Goal: Task Accomplishment & Management: Complete application form

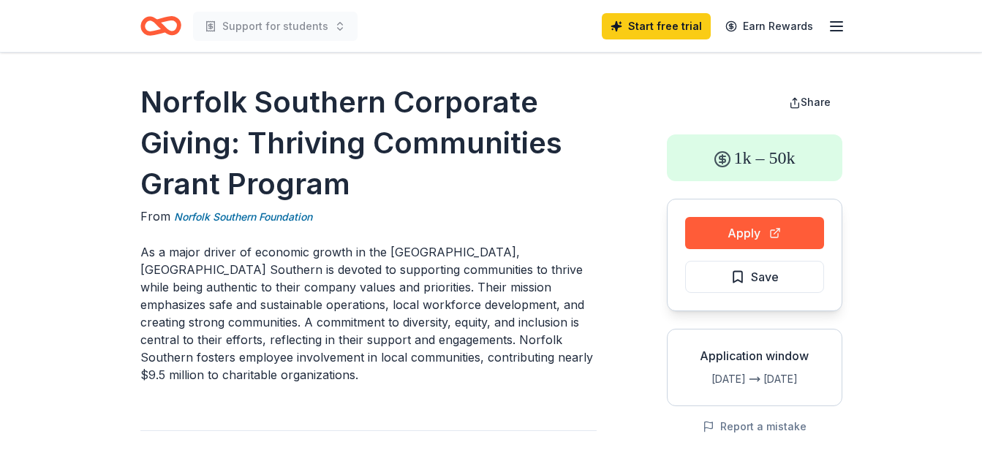
click at [522, 382] on p "As a major driver of economic growth in the eastern United States, Norfolk Sout…" at bounding box center [368, 313] width 456 height 140
click at [839, 28] on icon "button" at bounding box center [837, 27] width 18 height 18
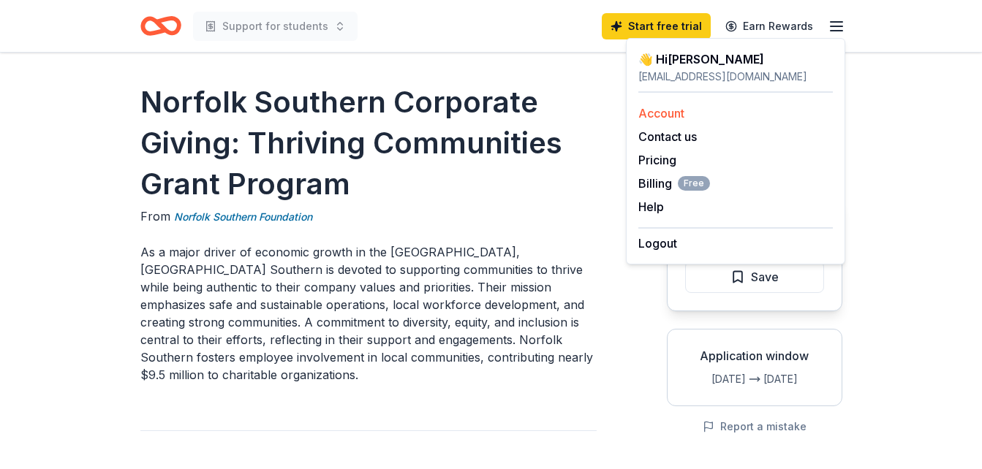
click at [653, 116] on link "Account" at bounding box center [661, 113] width 46 height 15
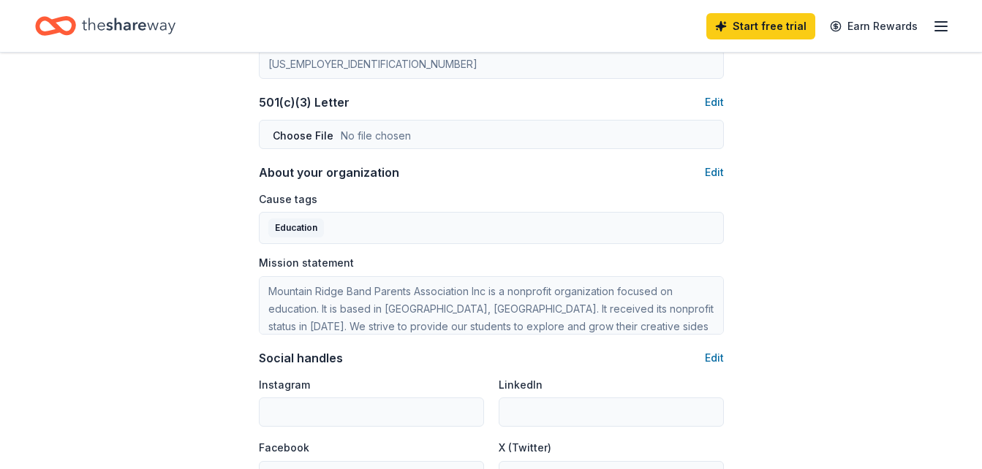
scroll to position [790, 0]
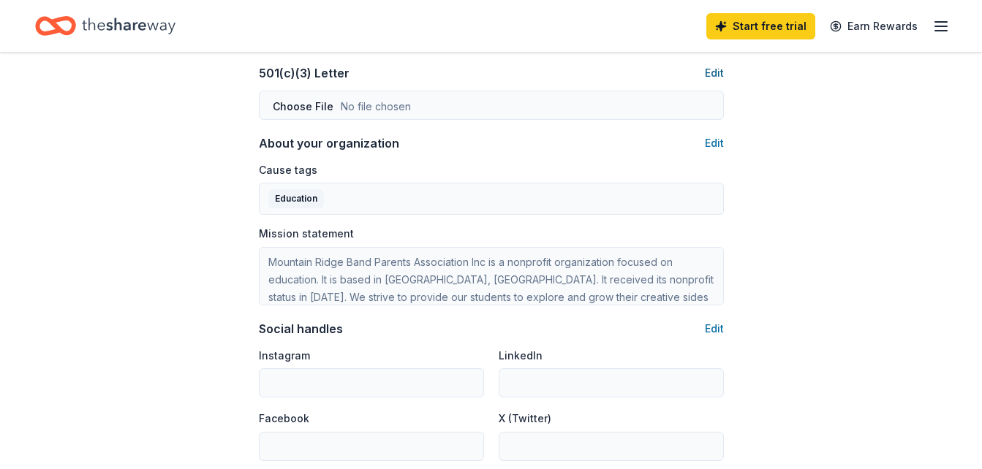
click at [708, 75] on button "Edit" at bounding box center [714, 73] width 19 height 18
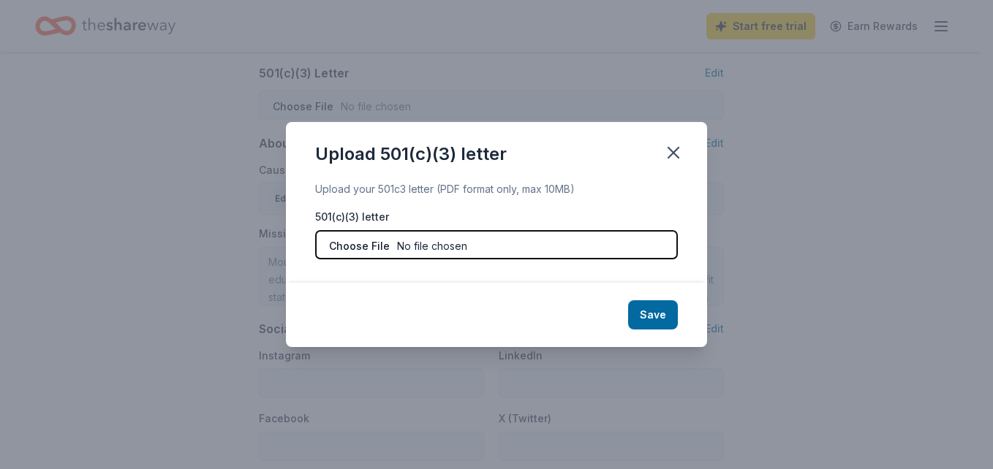
click at [411, 246] on input "file" at bounding box center [496, 244] width 363 height 29
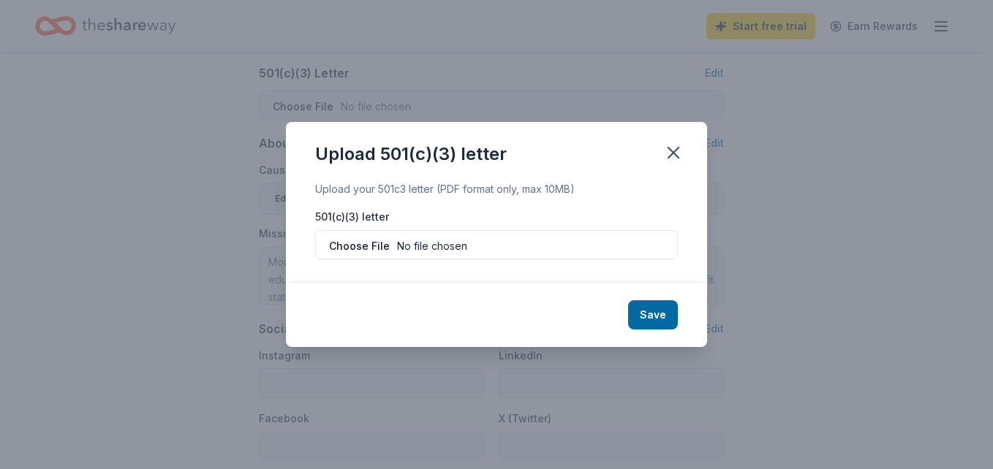
click at [663, 166] on div "Upload 501(c)(3) letter" at bounding box center [496, 151] width 421 height 58
click at [672, 148] on icon "button" at bounding box center [673, 153] width 20 height 20
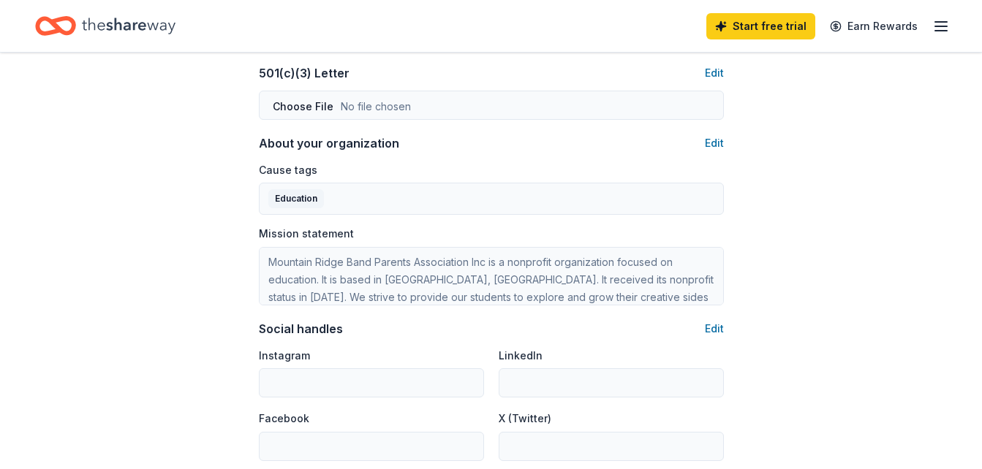
click at [714, 75] on button "Edit" at bounding box center [714, 73] width 19 height 18
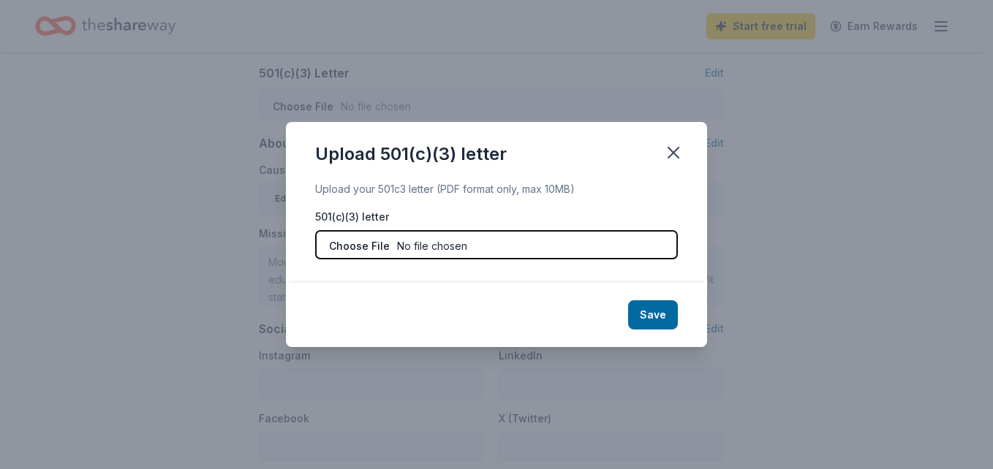
click at [363, 251] on input "file" at bounding box center [496, 244] width 363 height 29
type input "C:\fakepath\501c3.jpeg"
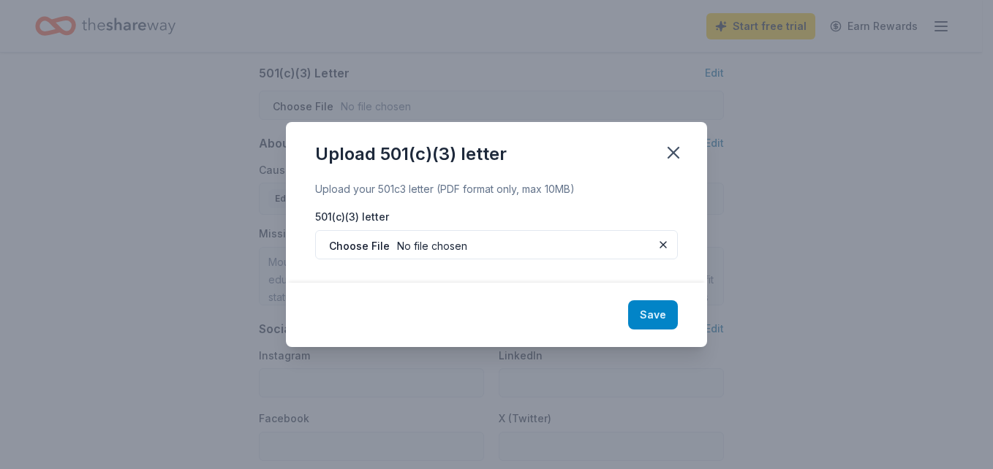
click at [649, 309] on button "Save" at bounding box center [653, 315] width 50 height 29
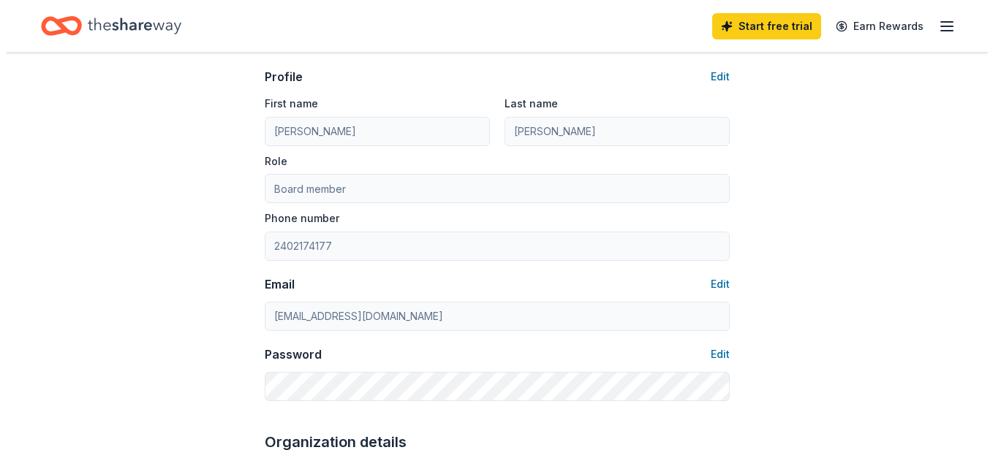
scroll to position [0, 0]
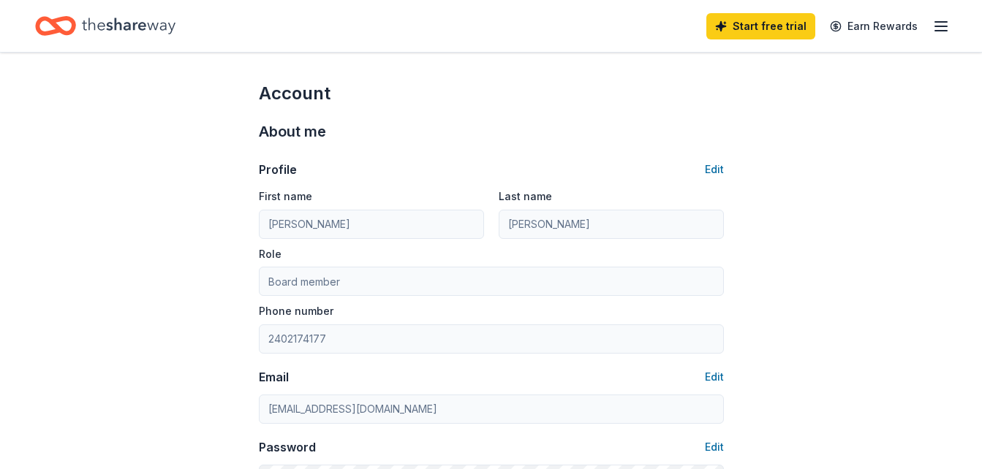
click at [942, 31] on line "button" at bounding box center [941, 31] width 12 height 0
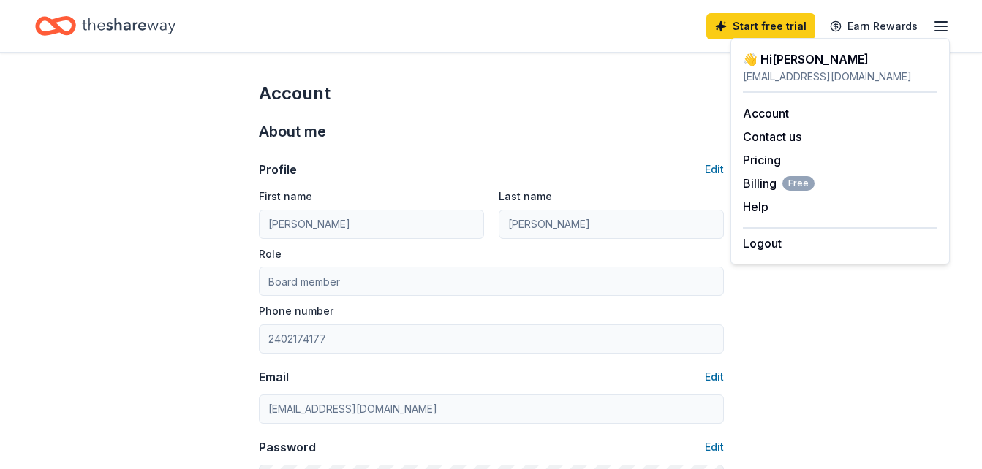
click at [105, 12] on icon "Home" at bounding box center [129, 26] width 94 height 30
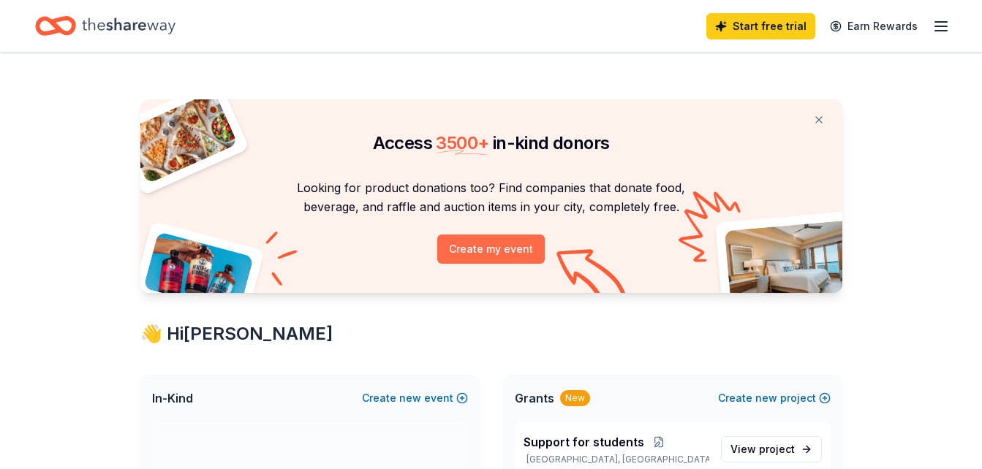
click at [496, 251] on button "Create my event" at bounding box center [490, 249] width 107 height 29
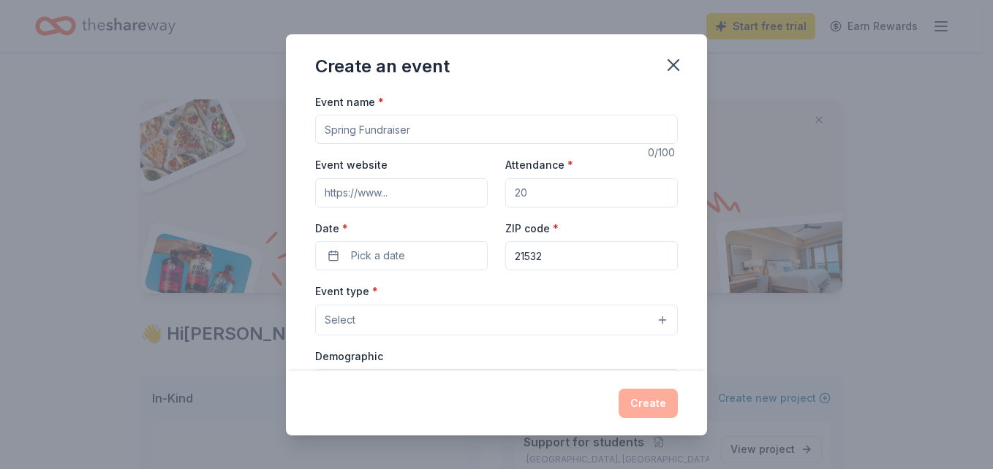
click at [417, 119] on input "Event name *" at bounding box center [496, 129] width 363 height 29
click at [415, 133] on input "Event name *" at bounding box center [496, 129] width 363 height 29
type input "Purchasing a trailer and side by side"
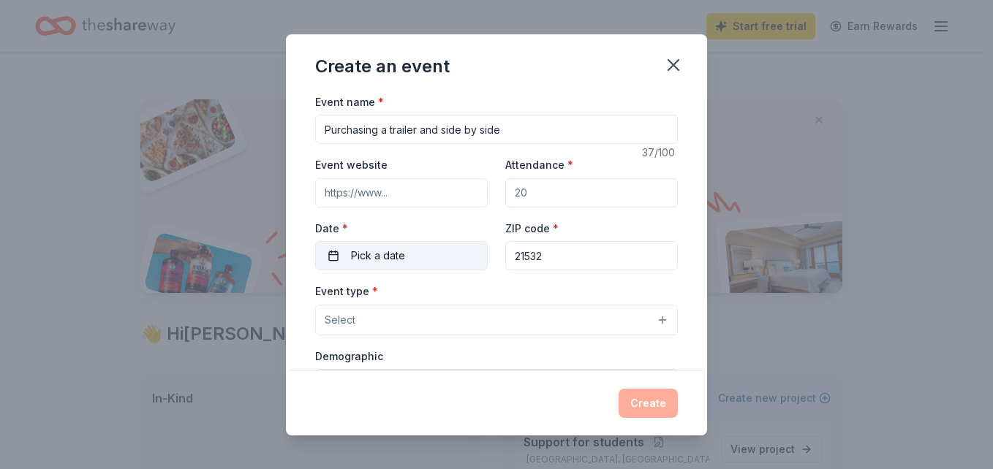
click at [408, 258] on button "Pick a date" at bounding box center [401, 255] width 173 height 29
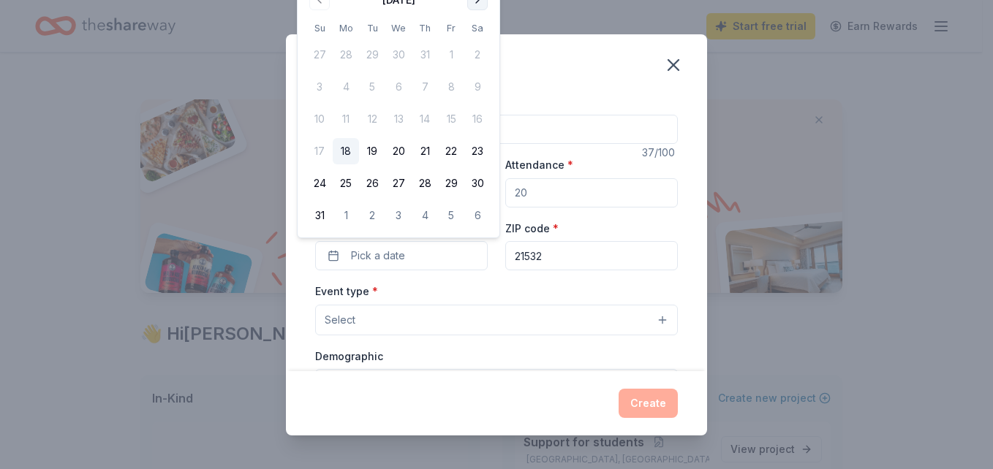
click at [477, 5] on button "Go to next month" at bounding box center [477, 0] width 20 height 20
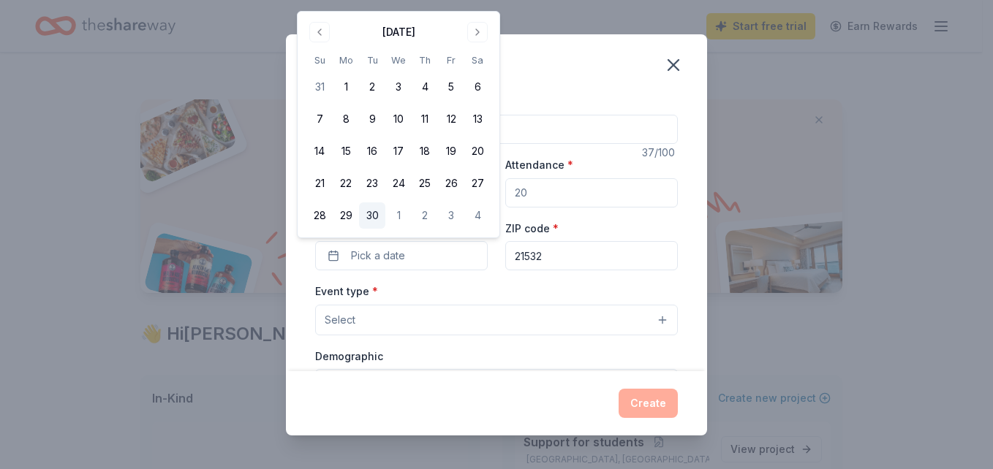
click at [377, 214] on button "30" at bounding box center [372, 216] width 26 height 26
click at [340, 319] on span "Select" at bounding box center [340, 320] width 31 height 18
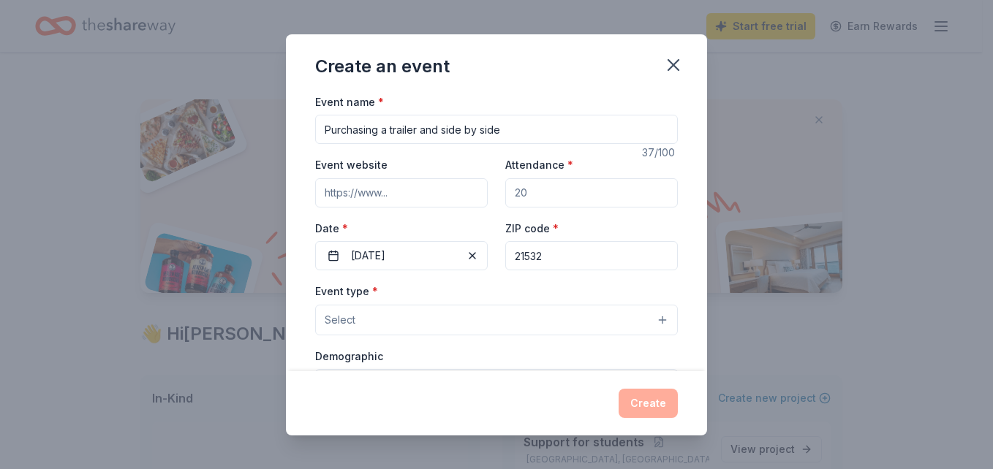
click at [340, 319] on span "Select" at bounding box center [340, 320] width 31 height 18
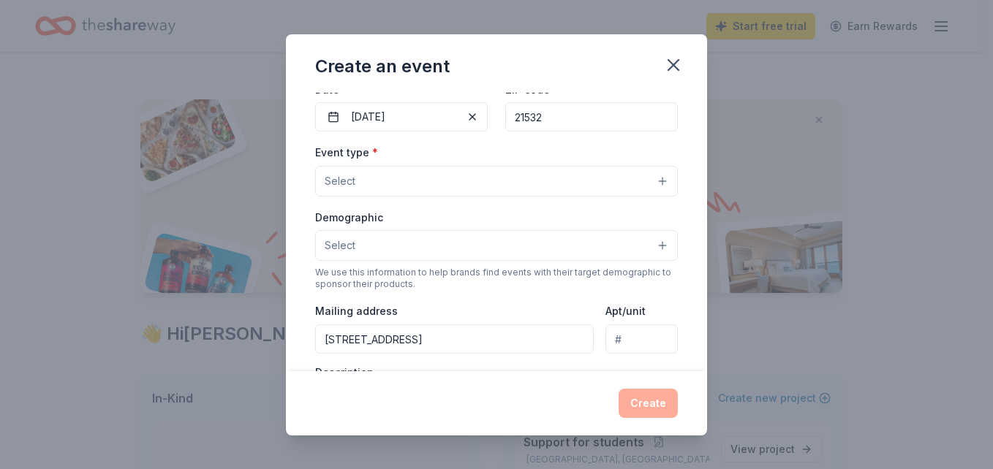
scroll to position [141, 0]
click at [662, 182] on button "Select" at bounding box center [496, 179] width 363 height 31
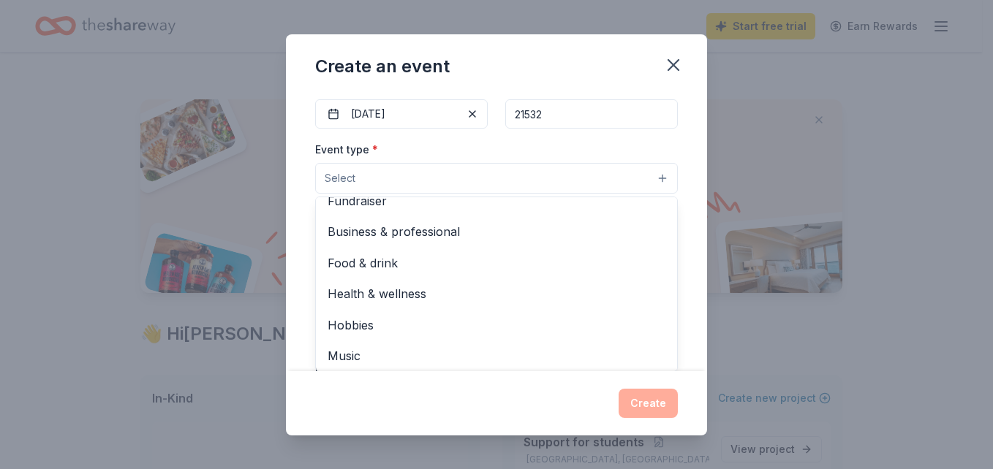
scroll to position [46, 0]
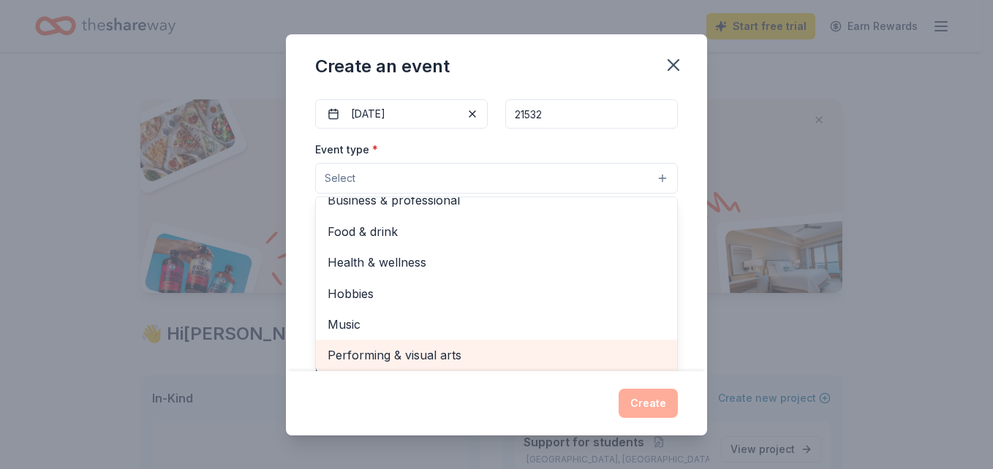
click at [361, 352] on span "Performing & visual arts" at bounding box center [497, 355] width 338 height 19
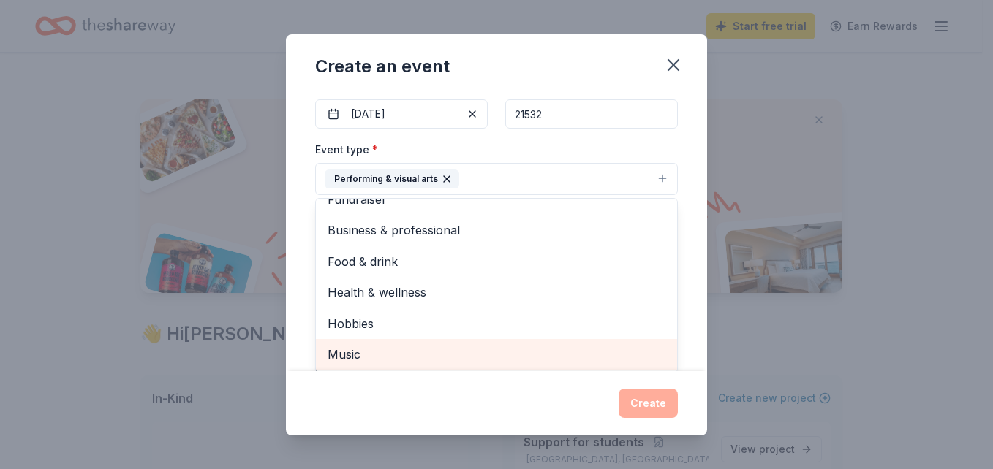
scroll to position [18, 0]
click at [369, 364] on span "Music" at bounding box center [497, 354] width 338 height 19
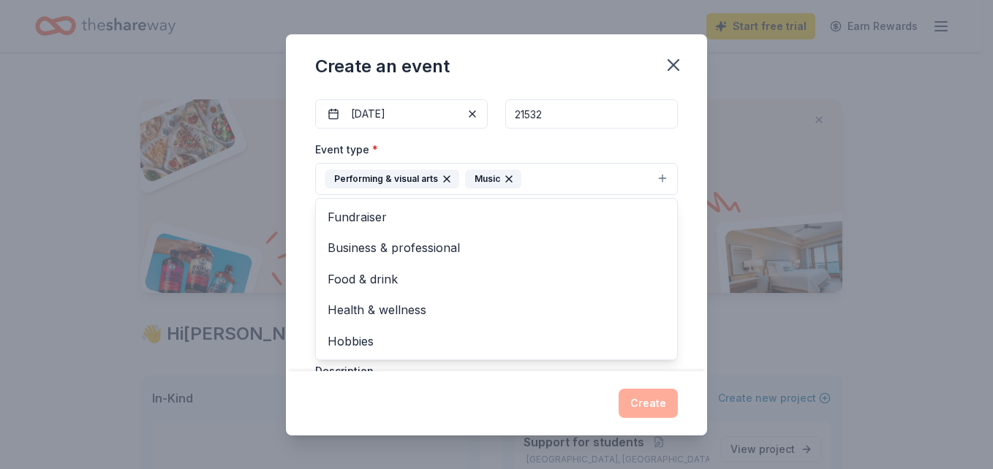
click at [493, 412] on div "Create an event Event name * Purchasing a trailer and side by side 37 /100 Even…" at bounding box center [496, 234] width 421 height 401
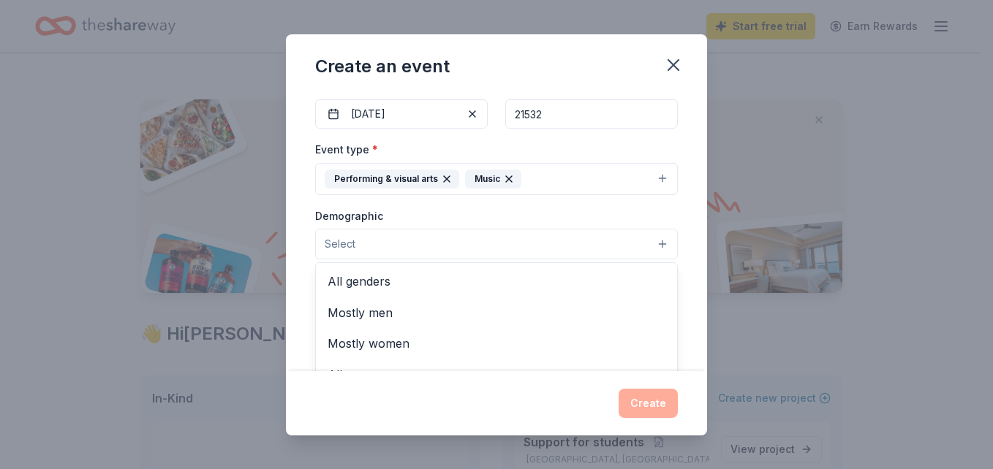
click at [409, 243] on button "Select" at bounding box center [496, 244] width 363 height 31
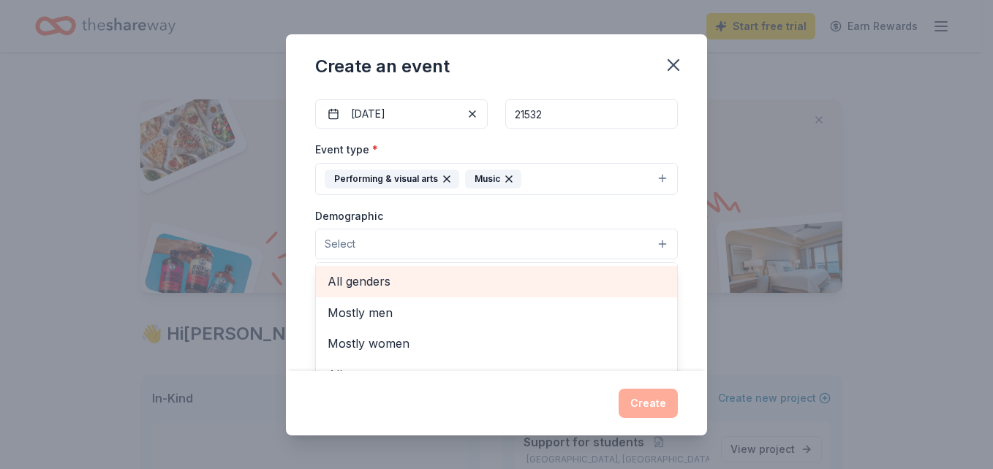
click at [400, 284] on span "All genders" at bounding box center [497, 281] width 338 height 19
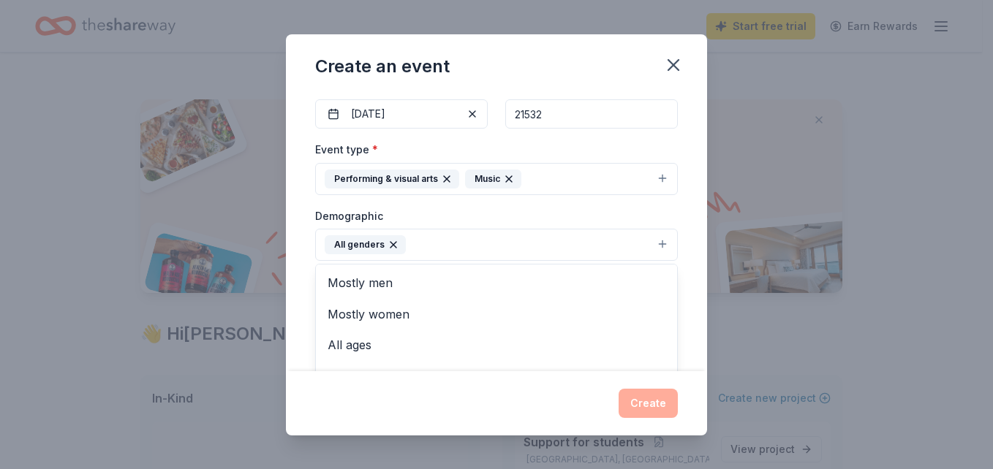
click at [619, 201] on div "Event type * Performing & visual arts Music Demographic All genders Mostly men …" at bounding box center [496, 295] width 363 height 311
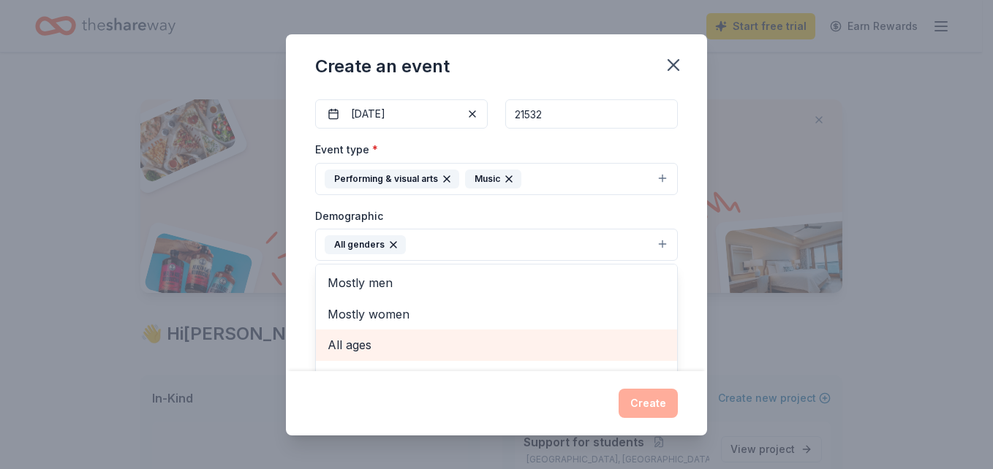
click at [349, 352] on span "All ages" at bounding box center [497, 345] width 338 height 19
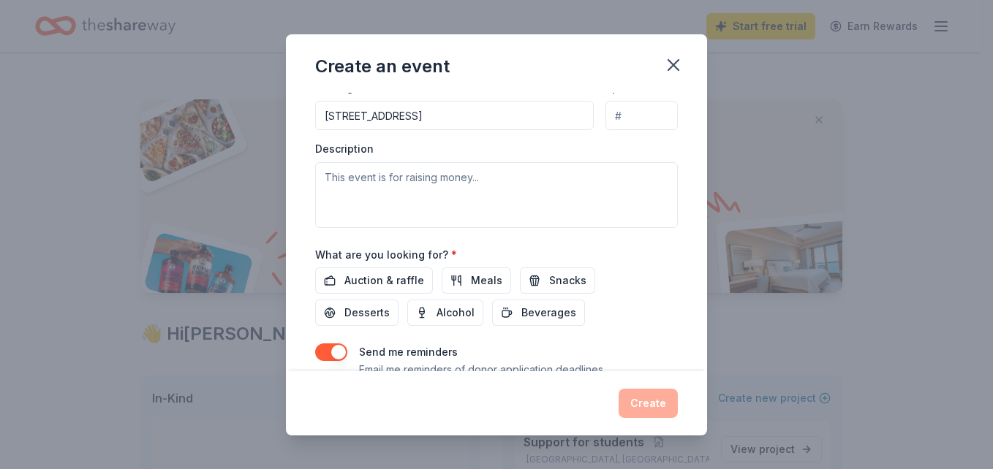
scroll to position [355, 0]
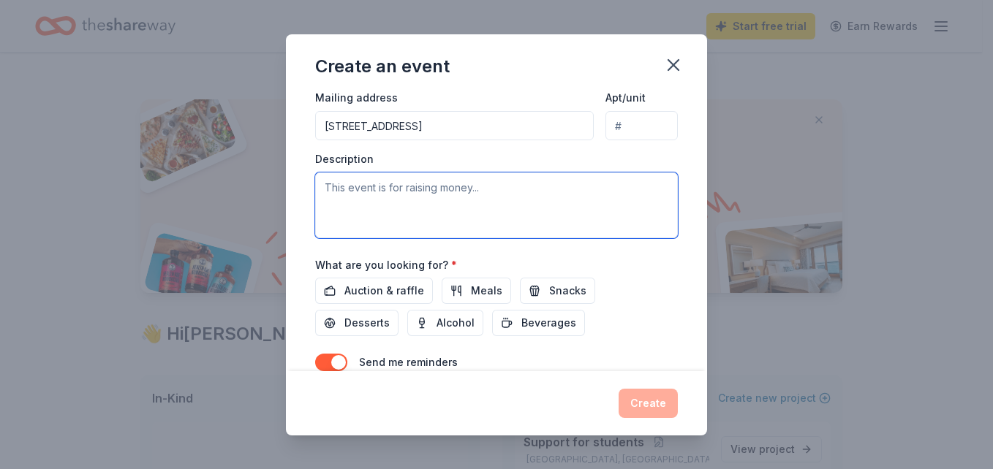
click at [476, 199] on textarea at bounding box center [496, 206] width 363 height 66
type textarea "W"
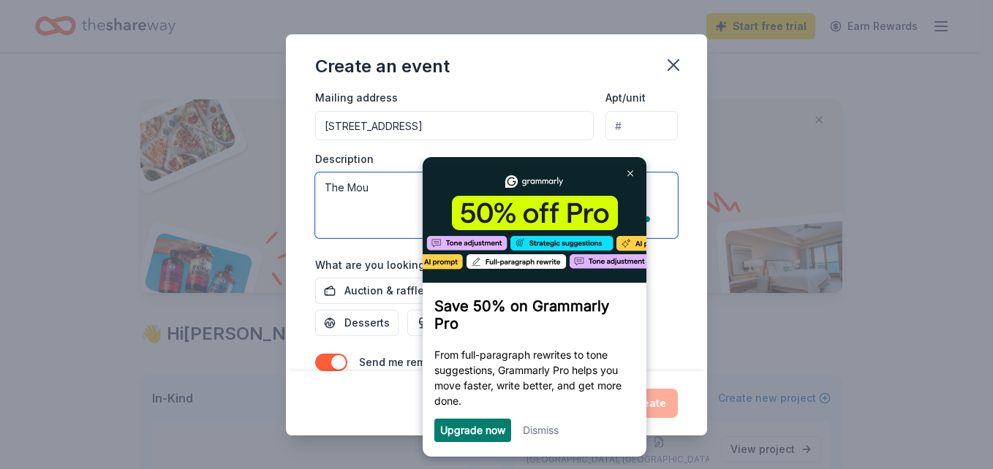
scroll to position [0, 0]
click at [630, 177] on link at bounding box center [630, 173] width 23 height 23
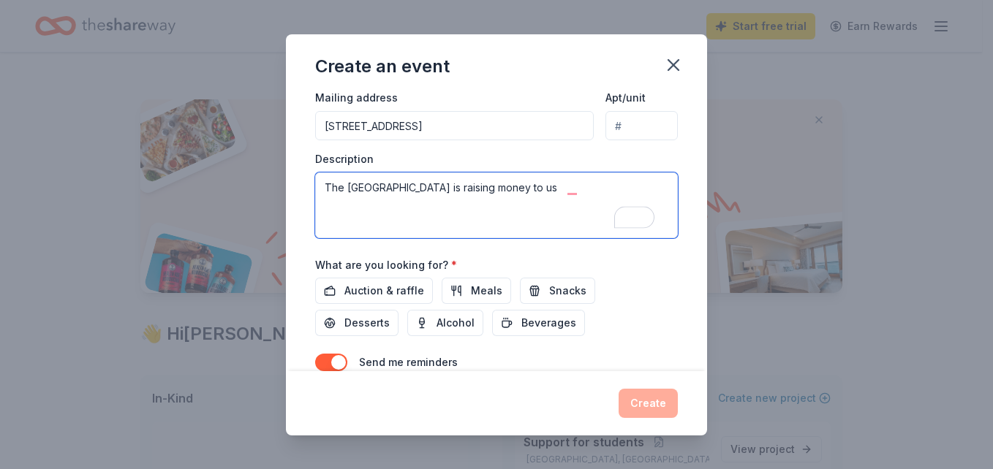
click at [593, 186] on textarea "The Mountain Ridge High School is raising money to us" at bounding box center [496, 206] width 363 height 66
click at [593, 186] on textarea "The Mountain Ridge High School is raising money to" at bounding box center [496, 206] width 363 height 66
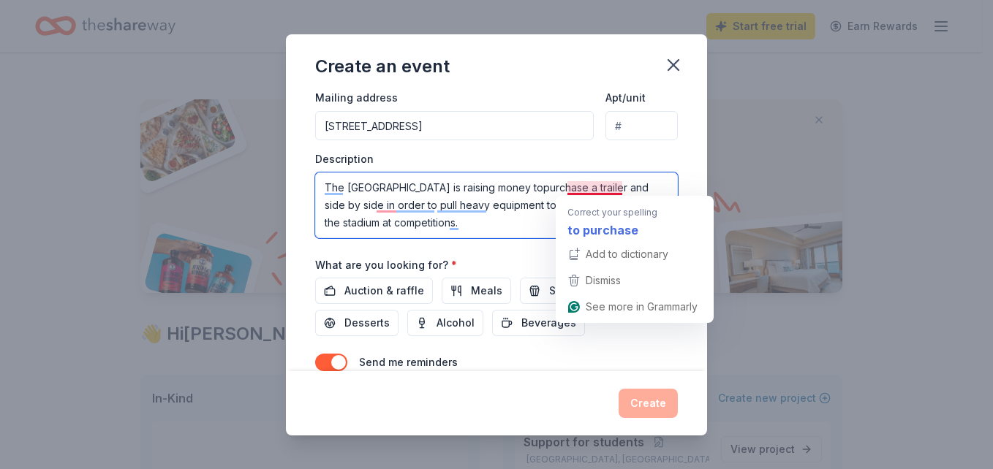
click at [595, 185] on textarea "The Mountain Ridge High School is raising money topurchase a trailer and side b…" at bounding box center [496, 206] width 363 height 66
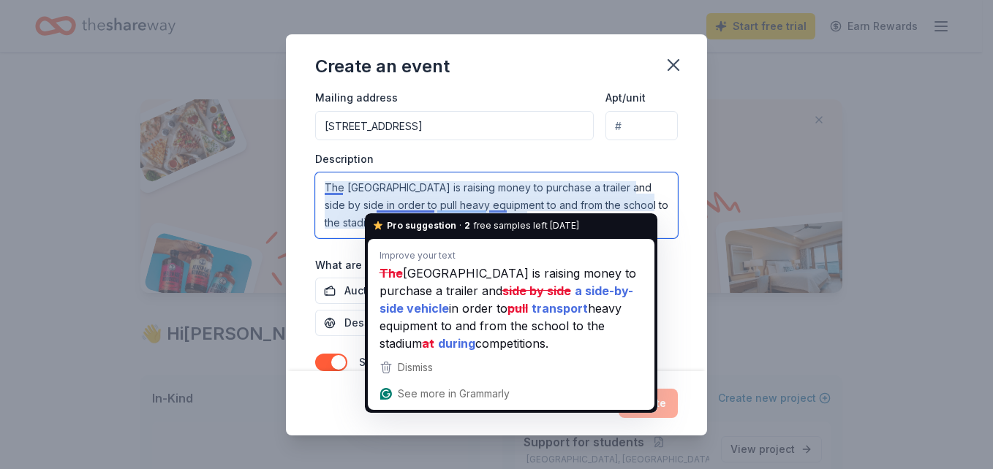
click at [406, 203] on textarea "The Mountain Ridge High School is raising money to purchase a trailer and side …" at bounding box center [496, 206] width 363 height 66
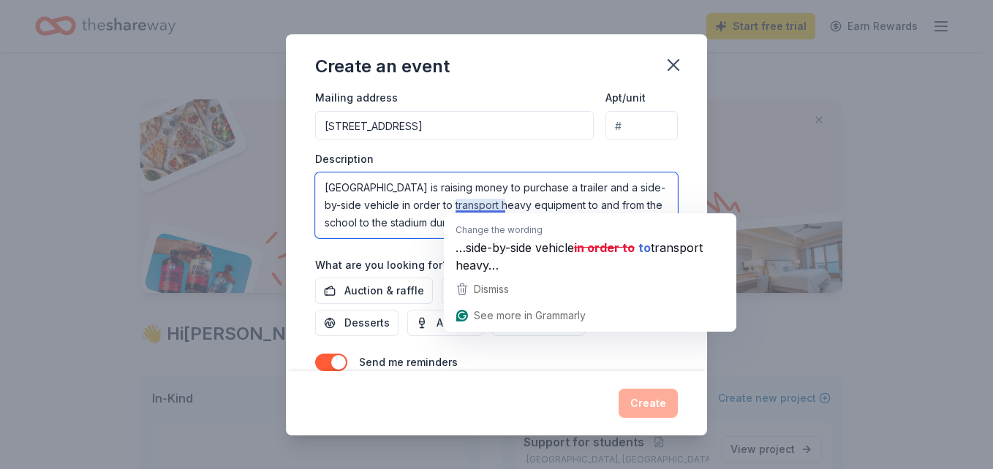
click at [472, 210] on textarea "Mountain Ridge High School is raising money to purchase a trailer and a side-by…" at bounding box center [496, 206] width 363 height 66
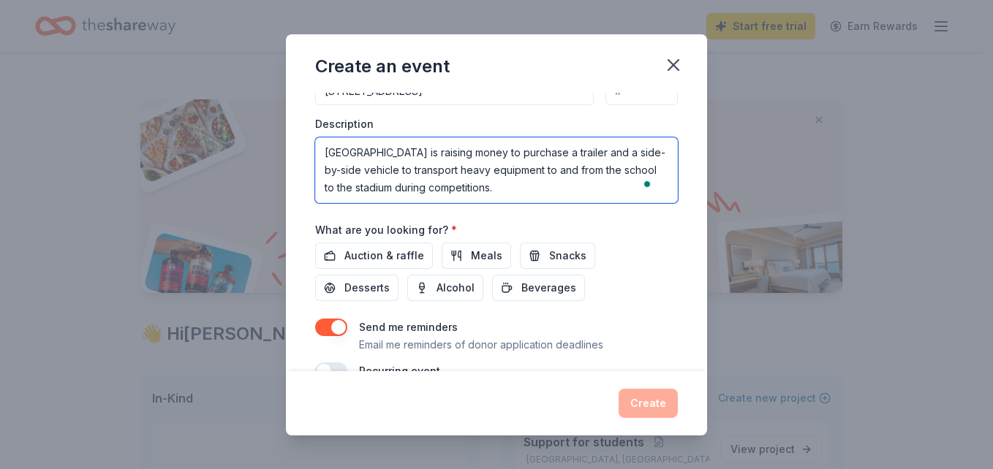
scroll to position [423, 0]
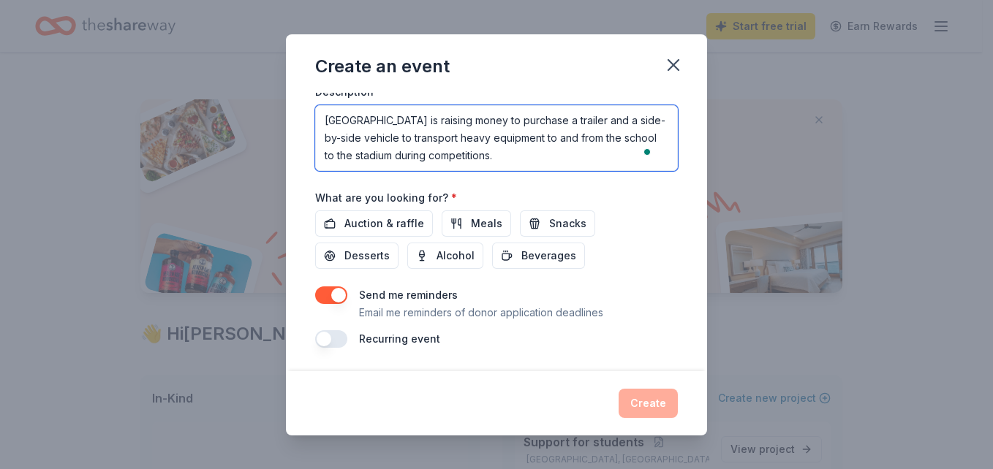
click at [553, 151] on textarea "Mountain Ridge High School is raising money to purchase a trailer and a side-by…" at bounding box center [496, 138] width 363 height 66
click at [577, 156] on textarea "Mountain Ridge High School is raising money to purchase a trailer and a side-by…" at bounding box center [496, 138] width 363 height 66
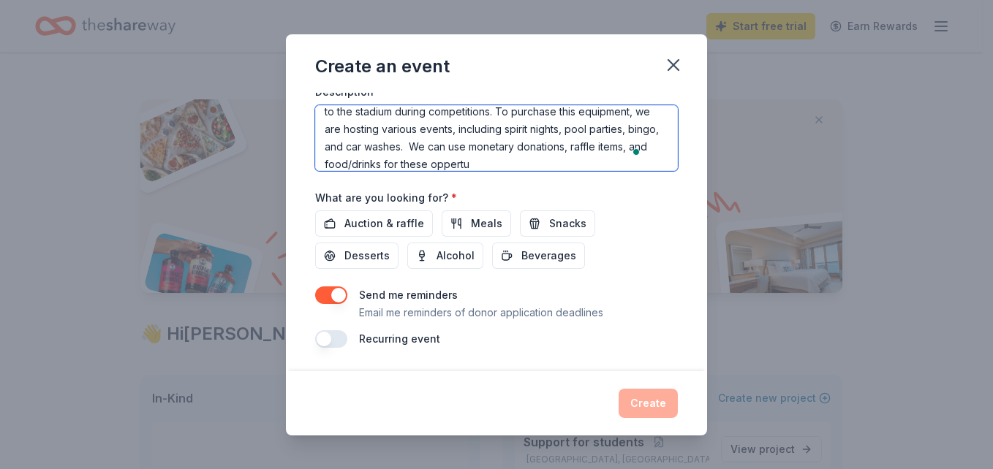
scroll to position [61, 0]
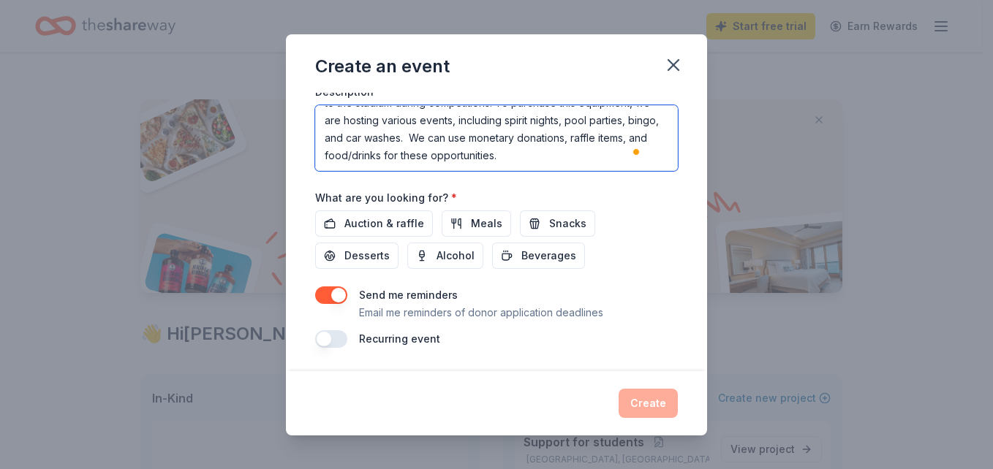
click at [529, 132] on textarea "Mountain Ridge High School is raising money to purchase a trailer and a side-by…" at bounding box center [496, 138] width 363 height 66
click at [530, 131] on textarea "Mountain Ridge High School is raising money to purchase a trailer and a side-by…" at bounding box center [496, 138] width 363 height 66
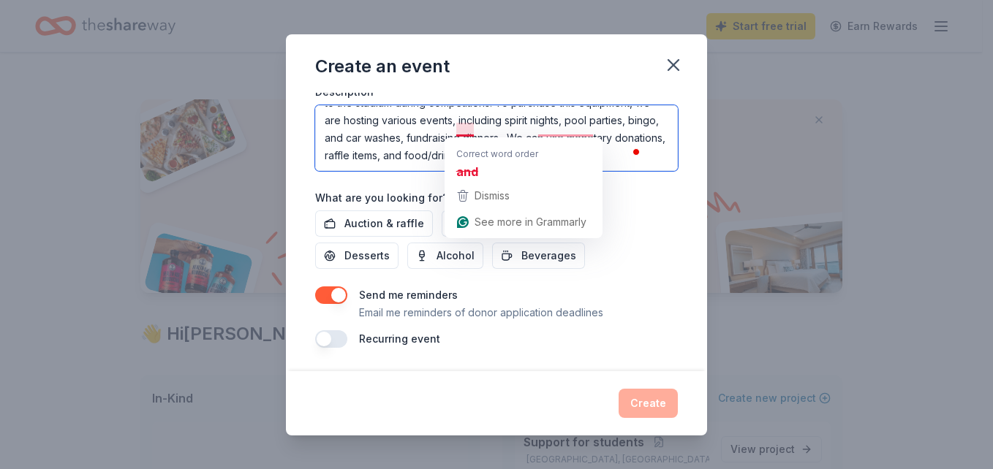
click at [458, 131] on textarea "Mountain Ridge High School is raising money to purchase a trailer and a side-by…" at bounding box center [496, 138] width 363 height 66
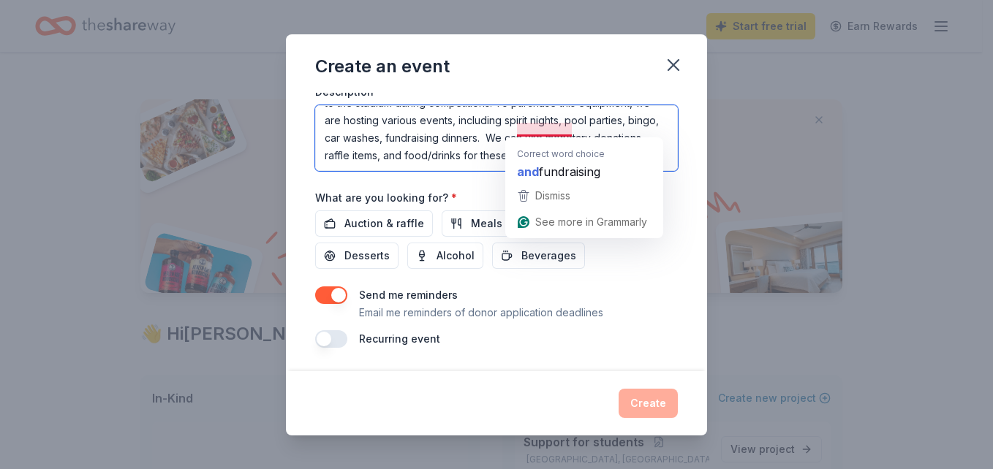
click at [534, 132] on textarea "Mountain Ridge High School is raising money to purchase a trailer and a side-by…" at bounding box center [496, 138] width 363 height 66
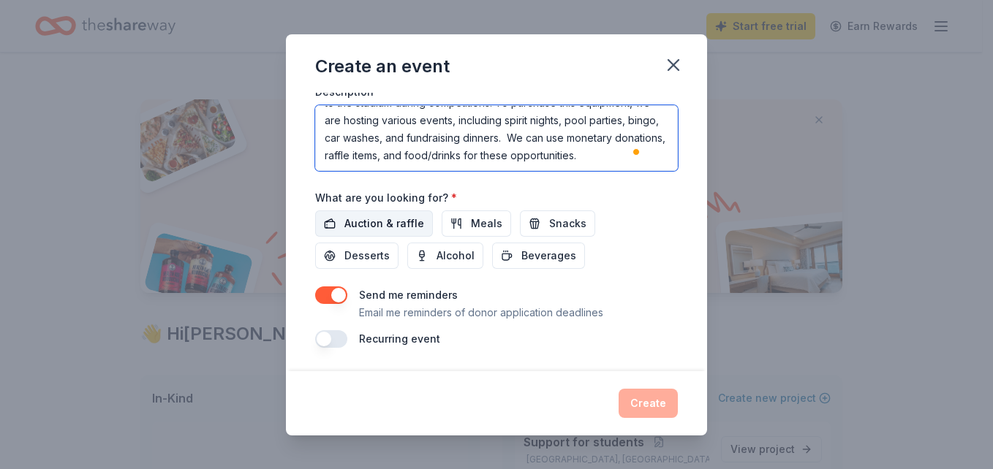
type textarea "[GEOGRAPHIC_DATA] is raising money to purchase a trailer and a side-by-side veh…"
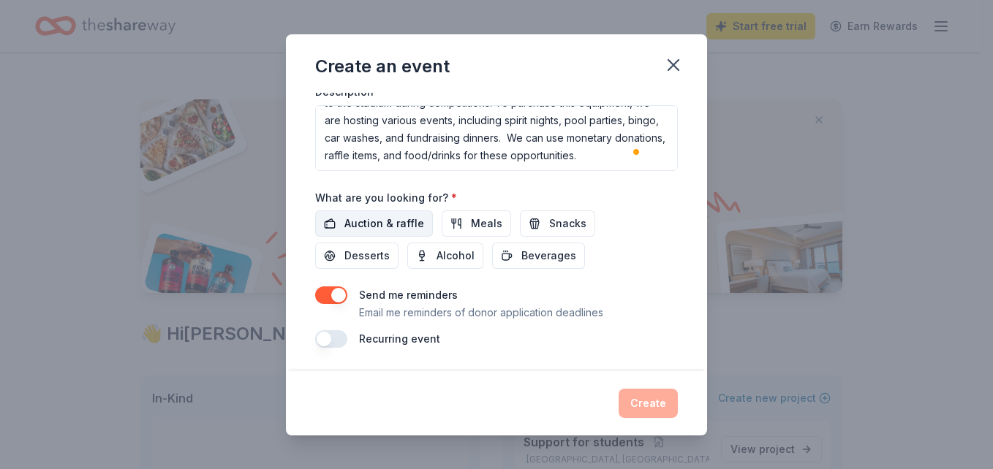
click at [414, 222] on span "Auction & raffle" at bounding box center [384, 224] width 80 height 18
click at [475, 225] on span "Meals" at bounding box center [486, 224] width 31 height 18
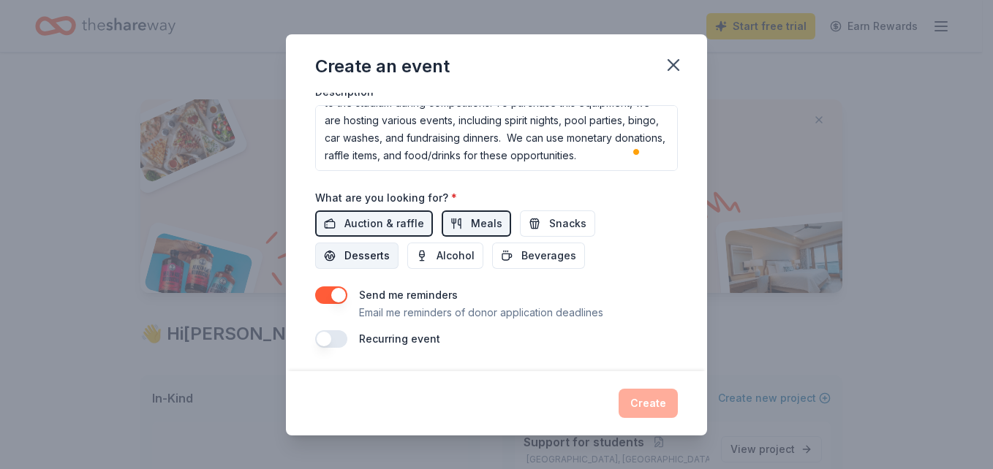
drag, startPoint x: 550, startPoint y: 235, endPoint x: 383, endPoint y: 257, distance: 168.1
click at [383, 257] on div "Auction & raffle Meals Snacks Desserts Alcohol Beverages" at bounding box center [496, 240] width 363 height 58
drag, startPoint x: 383, startPoint y: 257, endPoint x: 517, endPoint y: 260, distance: 133.8
click at [517, 260] on div "Auction & raffle Meals Snacks Desserts Alcohol Beverages" at bounding box center [496, 240] width 363 height 58
click at [517, 260] on button "Beverages" at bounding box center [538, 256] width 93 height 26
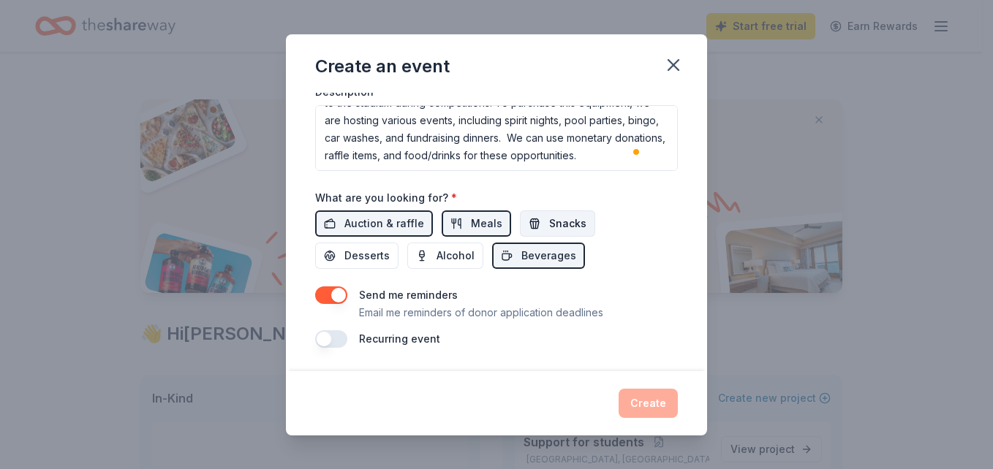
click at [549, 226] on span "Snacks" at bounding box center [567, 224] width 37 height 18
click at [373, 255] on span "Desserts" at bounding box center [366, 256] width 45 height 18
click at [335, 335] on button "button" at bounding box center [331, 339] width 32 height 18
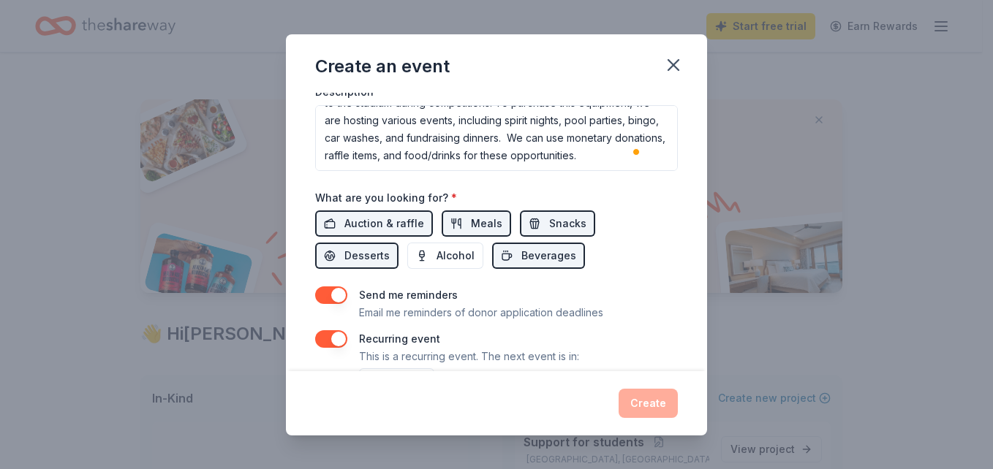
click at [649, 404] on div "Create" at bounding box center [496, 403] width 363 height 29
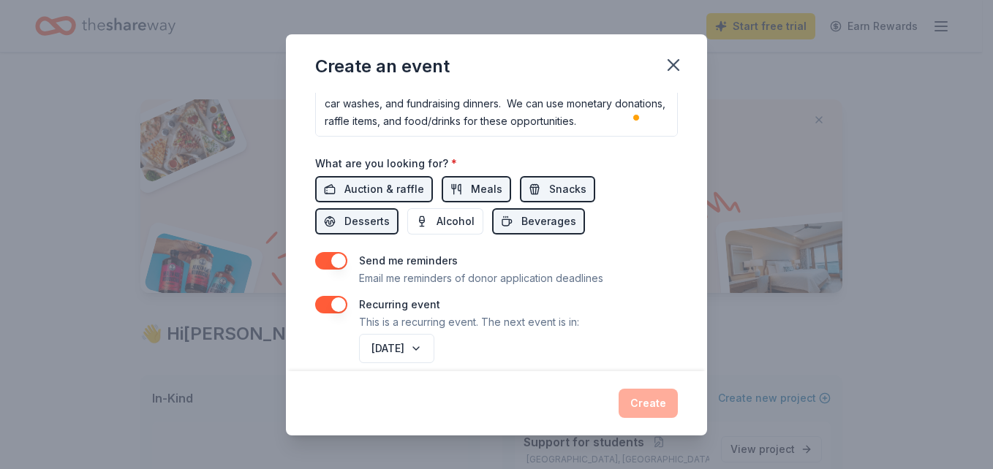
scroll to position [475, 0]
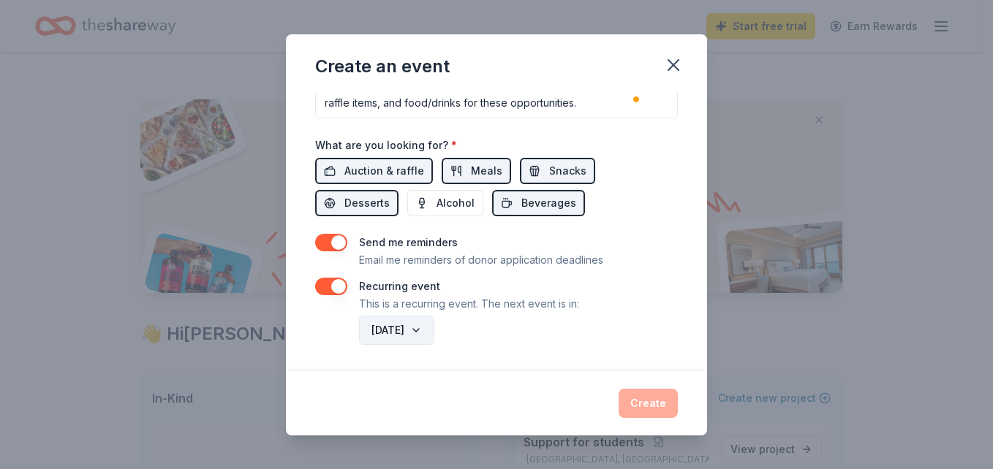
click at [434, 332] on button "September 2026" at bounding box center [396, 330] width 75 height 29
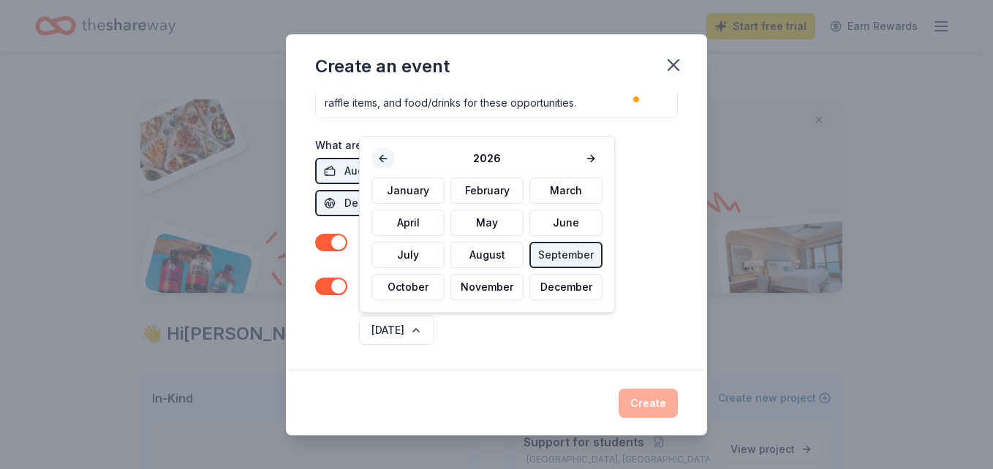
click at [379, 165] on button at bounding box center [382, 158] width 23 height 20
click at [546, 257] on button "September" at bounding box center [565, 255] width 73 height 26
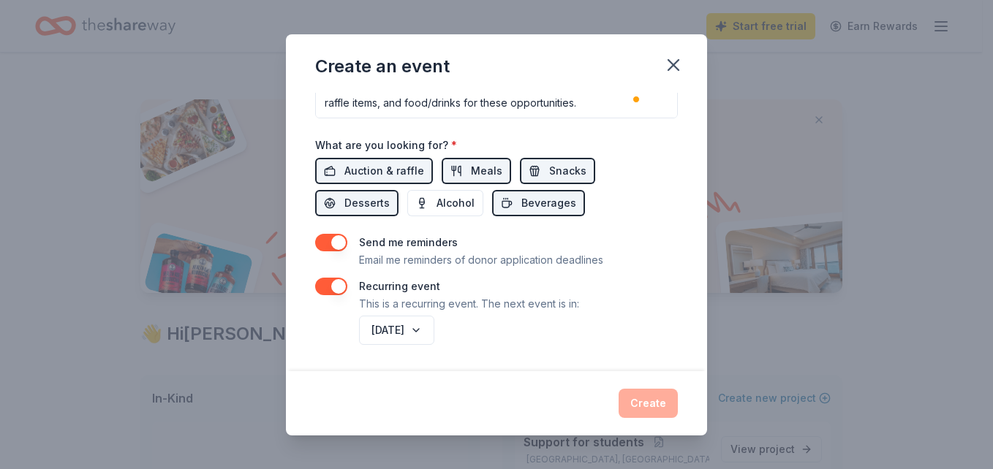
click at [571, 336] on div "September 2025" at bounding box center [517, 330] width 322 height 35
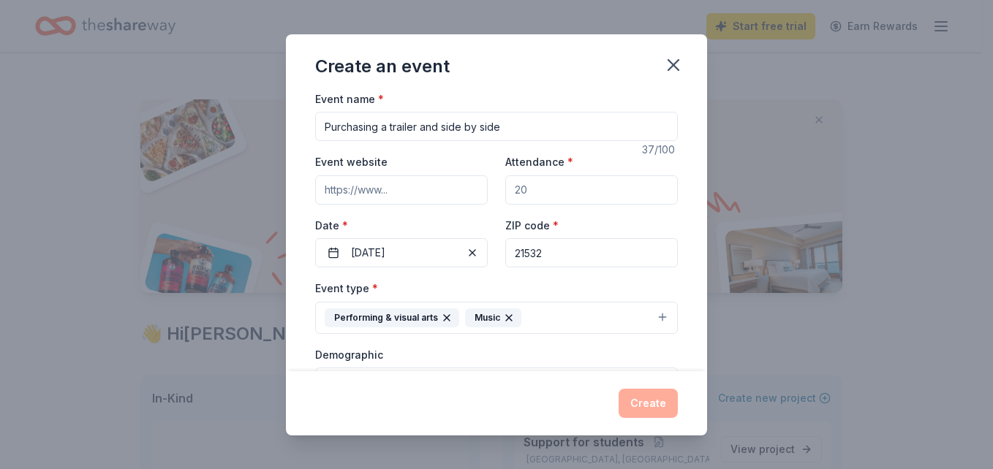
scroll to position [0, 0]
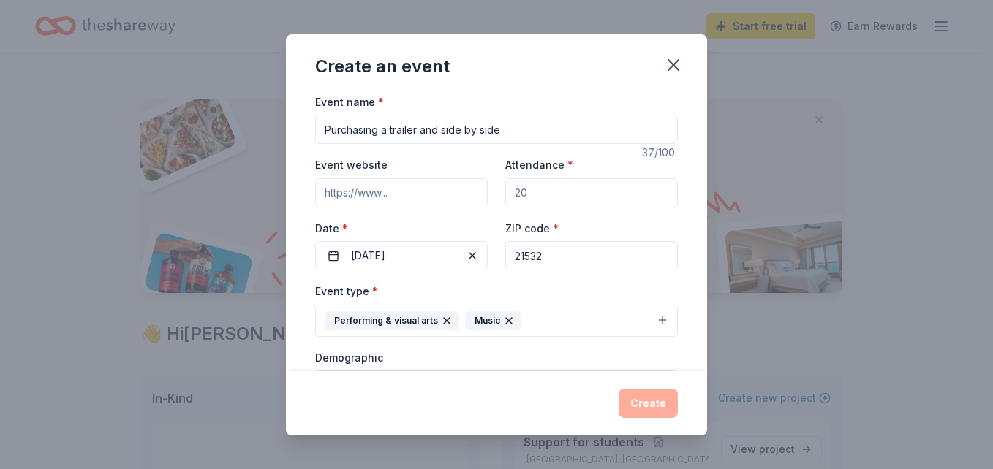
click at [528, 197] on input "Attendance *" at bounding box center [591, 192] width 173 height 29
type input "1"
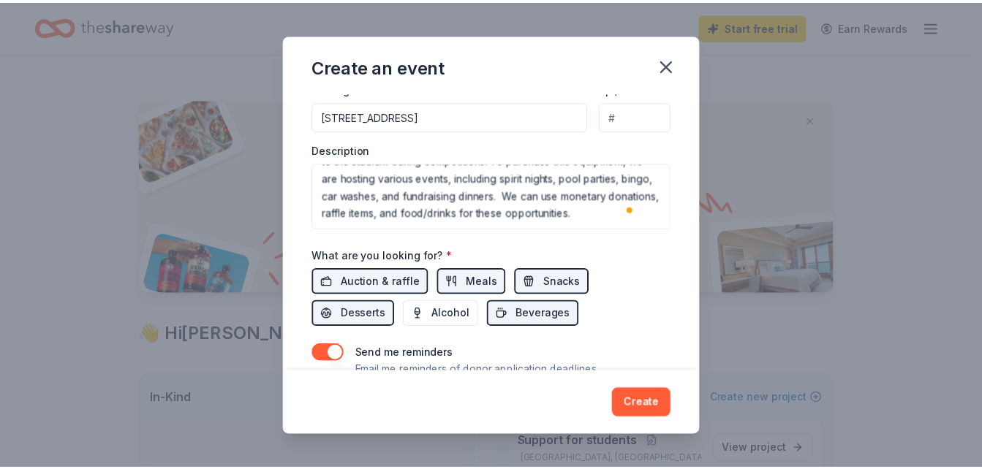
scroll to position [370, 0]
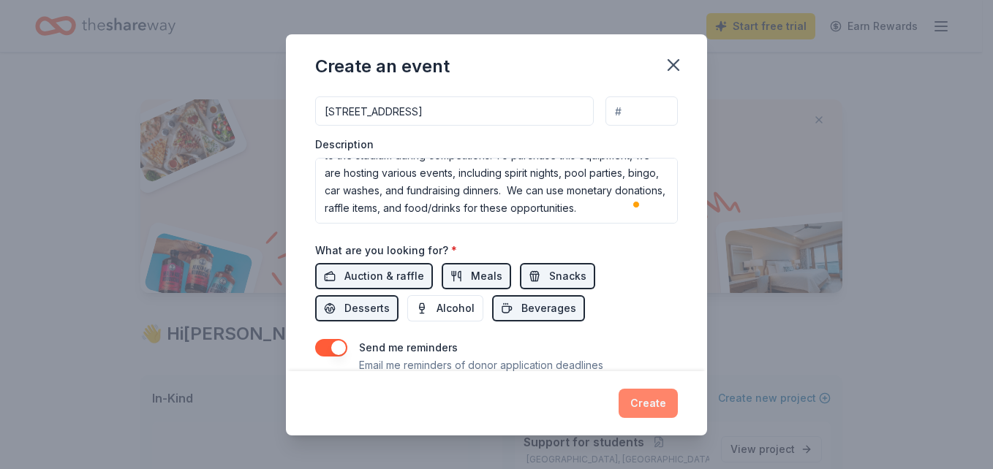
type input "60"
click at [638, 409] on button "Create" at bounding box center [648, 403] width 59 height 29
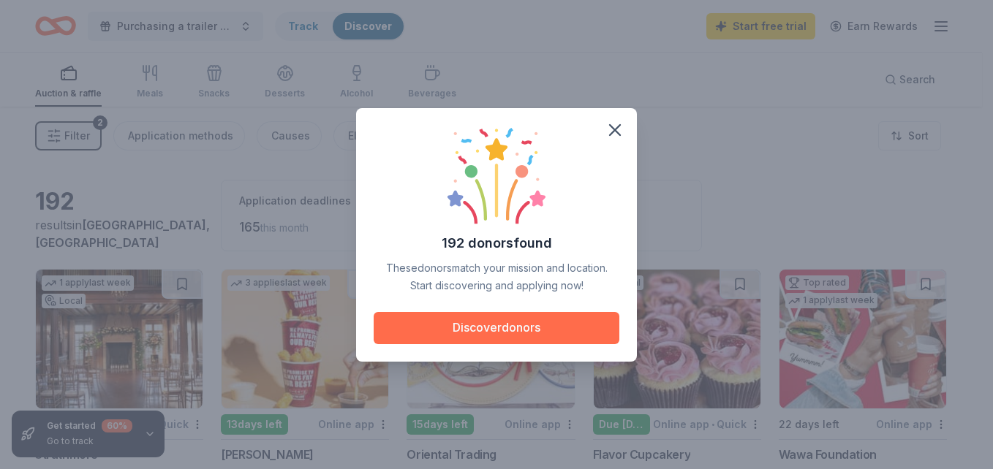
click at [448, 334] on button "Discover donors" at bounding box center [497, 328] width 246 height 32
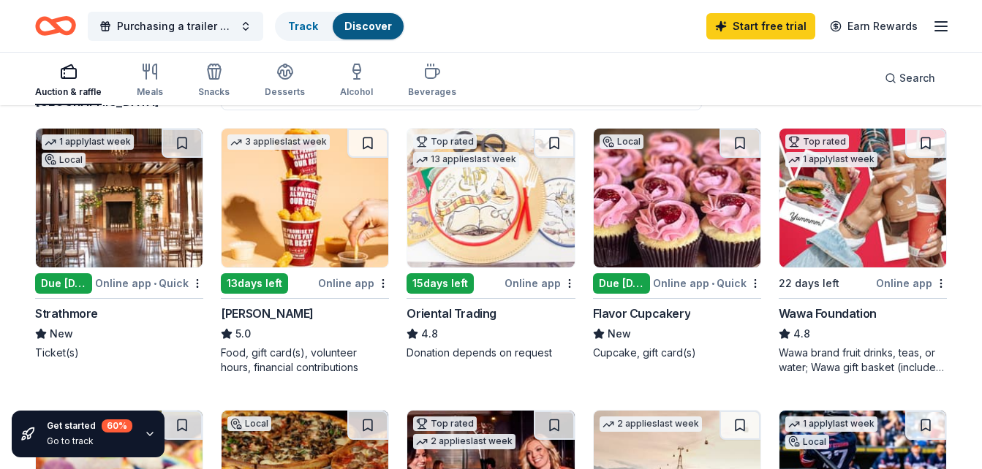
scroll to position [144, 0]
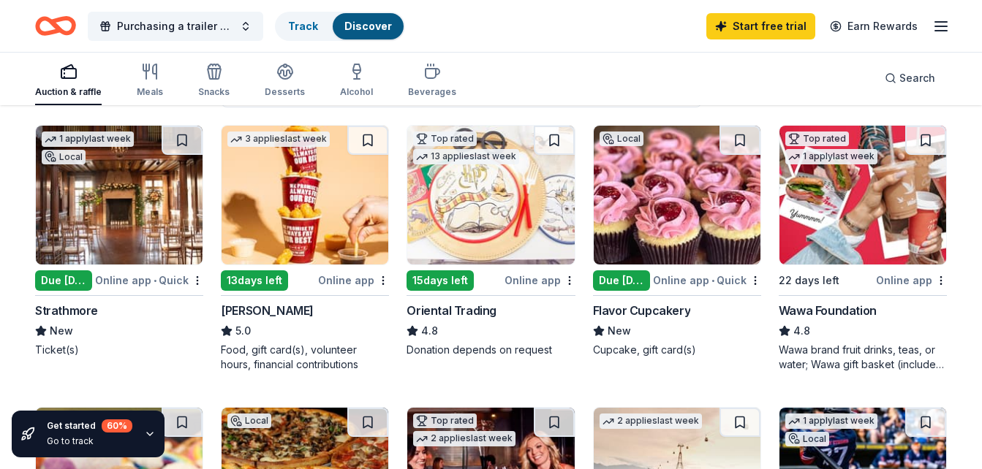
click at [56, 284] on div "Due [DATE]" at bounding box center [63, 281] width 57 height 20
click at [302, 261] on img at bounding box center [305, 195] width 167 height 139
click at [458, 286] on div "15 days left" at bounding box center [440, 281] width 67 height 20
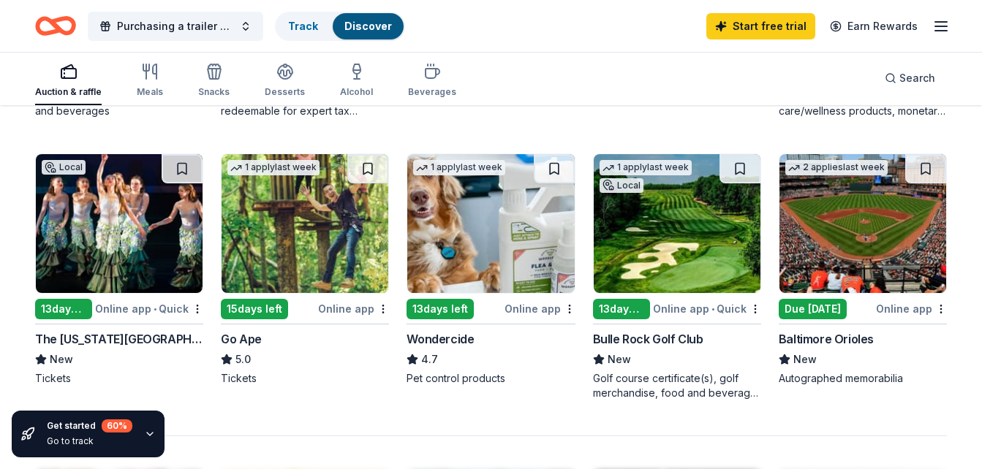
scroll to position [987, 0]
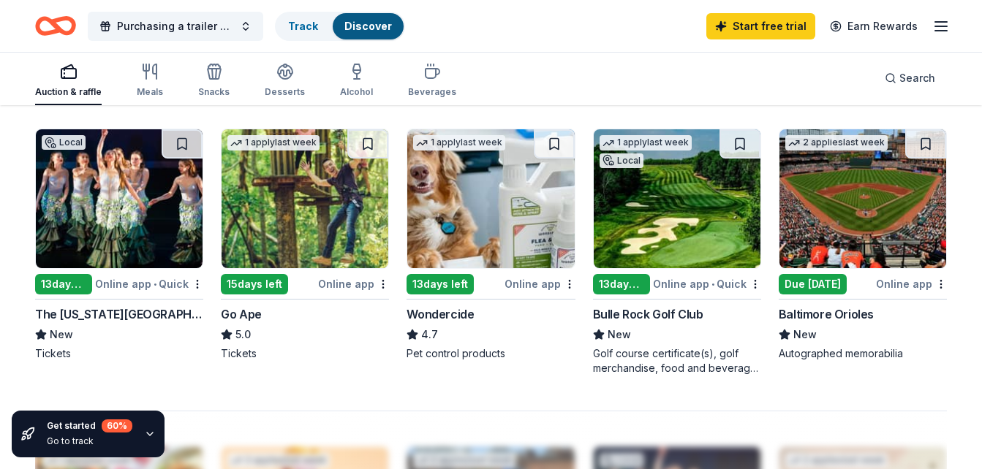
click at [84, 243] on img at bounding box center [119, 198] width 167 height 139
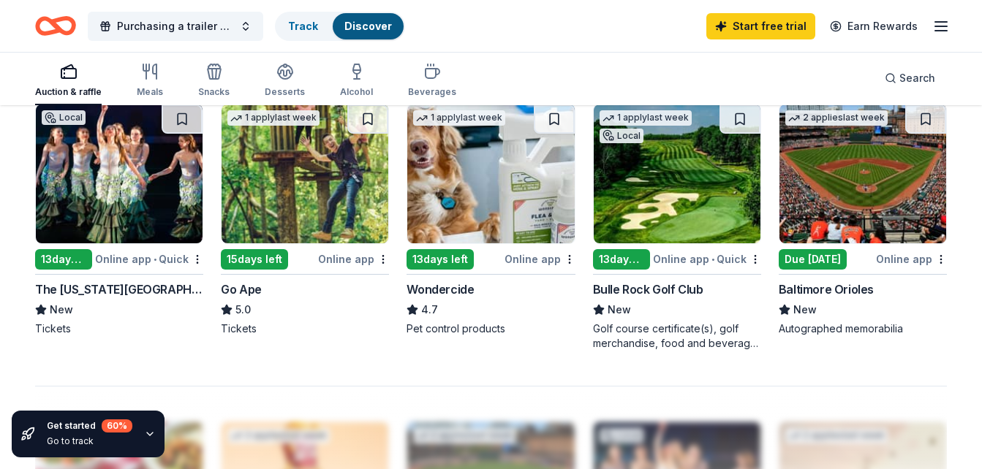
scroll to position [929, 0]
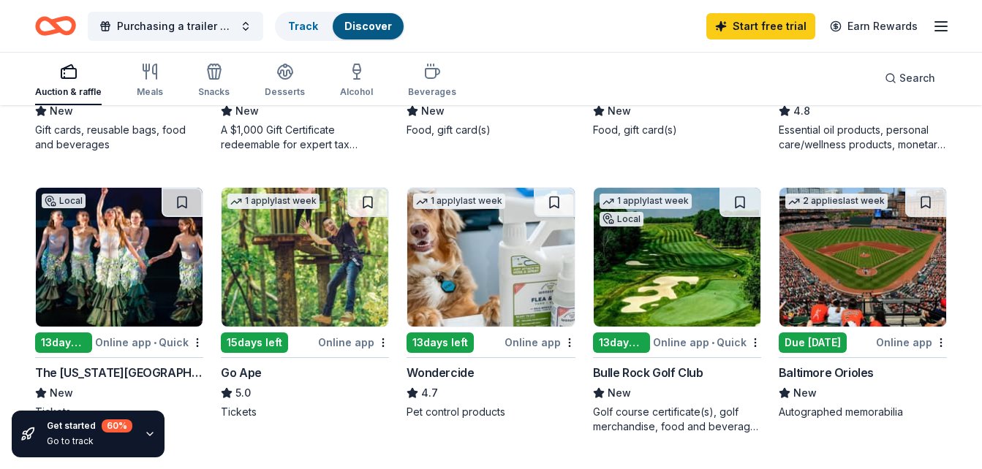
click at [832, 339] on div "Due [DATE]" at bounding box center [813, 343] width 68 height 20
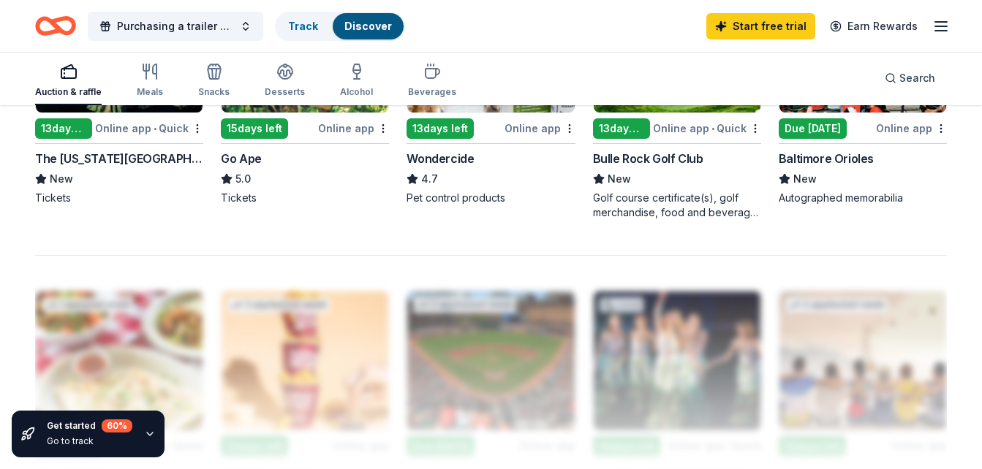
scroll to position [1117, 0]
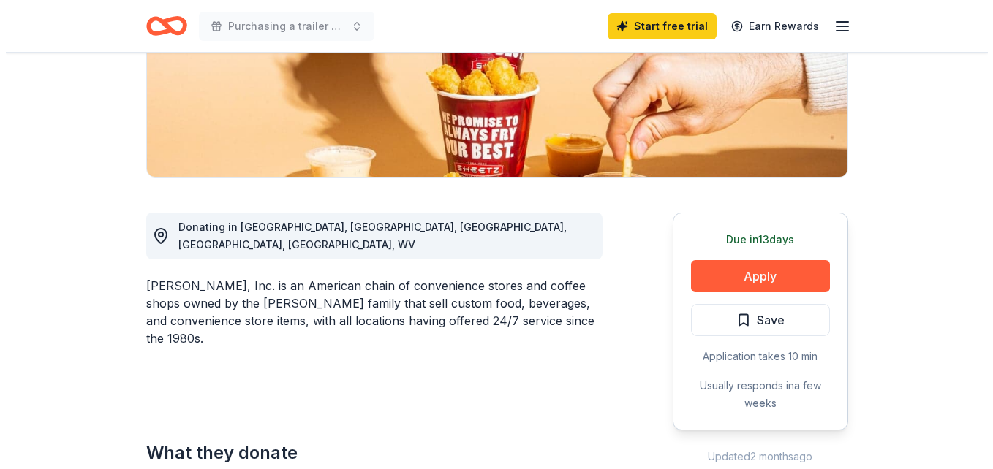
scroll to position [270, 0]
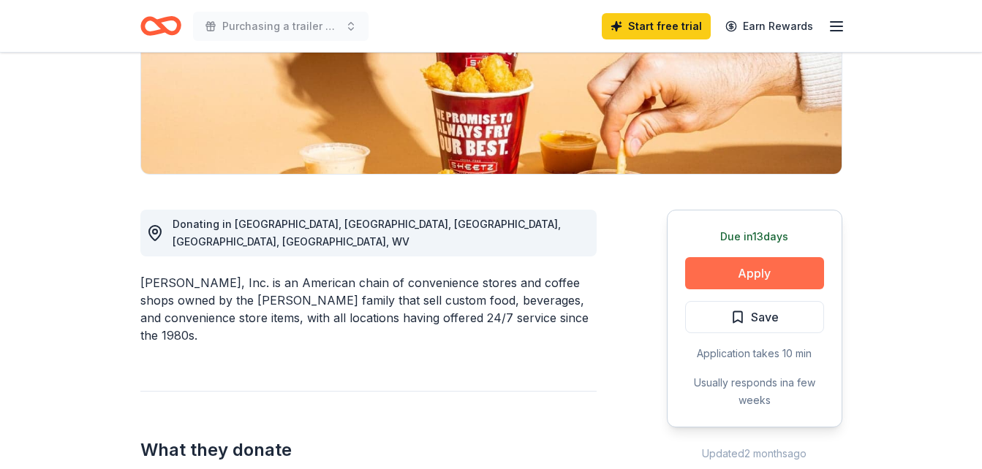
click at [710, 278] on button "Apply" at bounding box center [754, 273] width 139 height 32
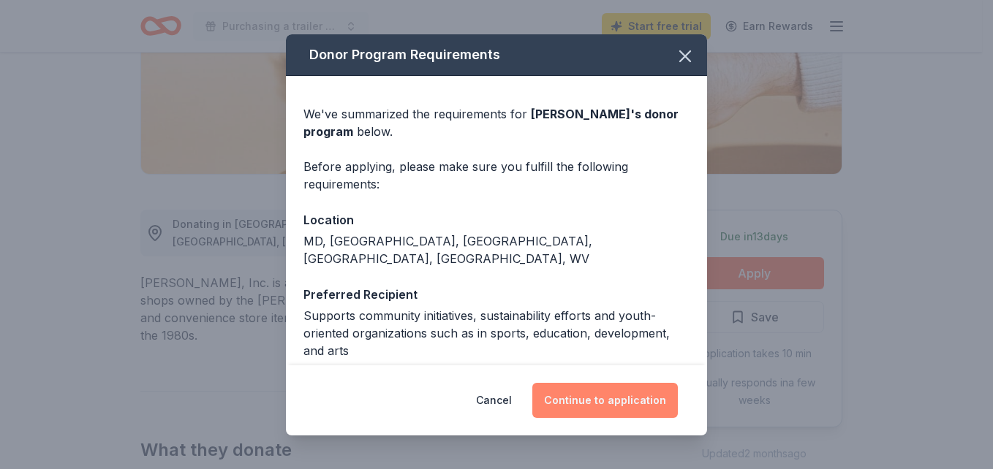
click at [620, 410] on button "Continue to application" at bounding box center [605, 400] width 146 height 35
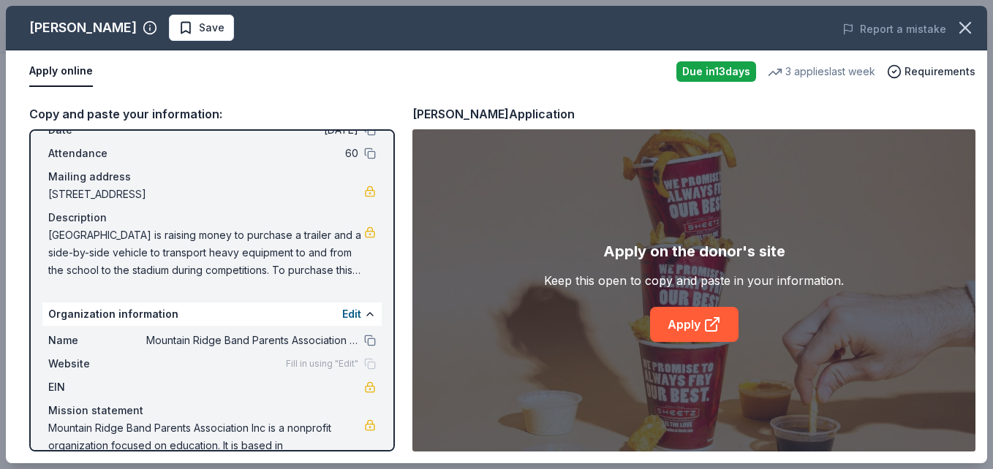
scroll to position [113, 0]
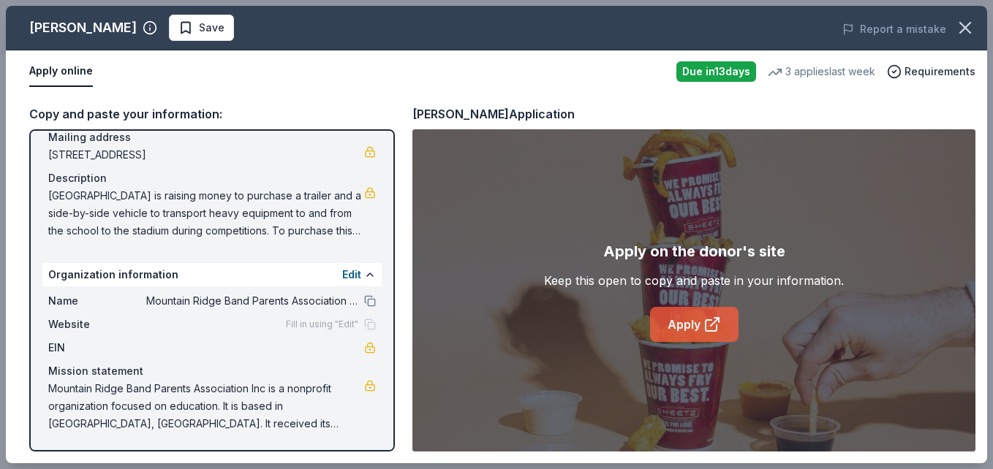
click at [701, 322] on link "Apply" at bounding box center [694, 324] width 88 height 35
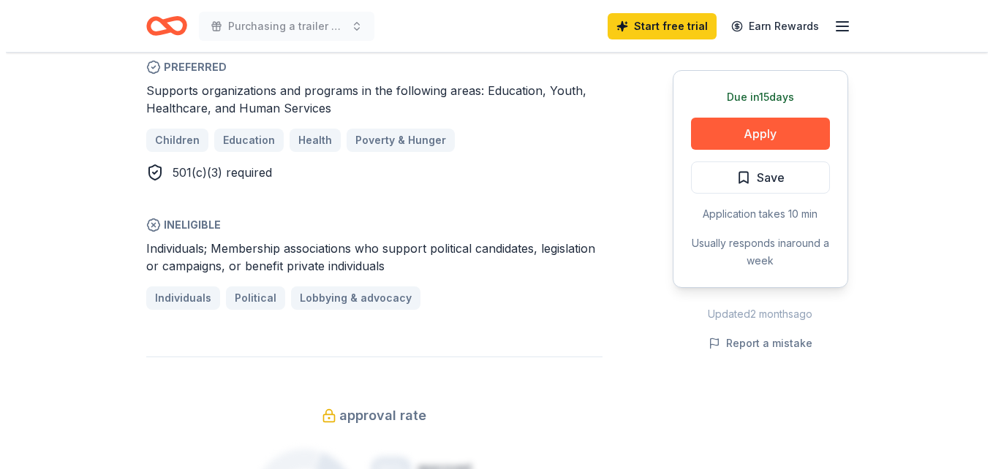
scroll to position [841, 0]
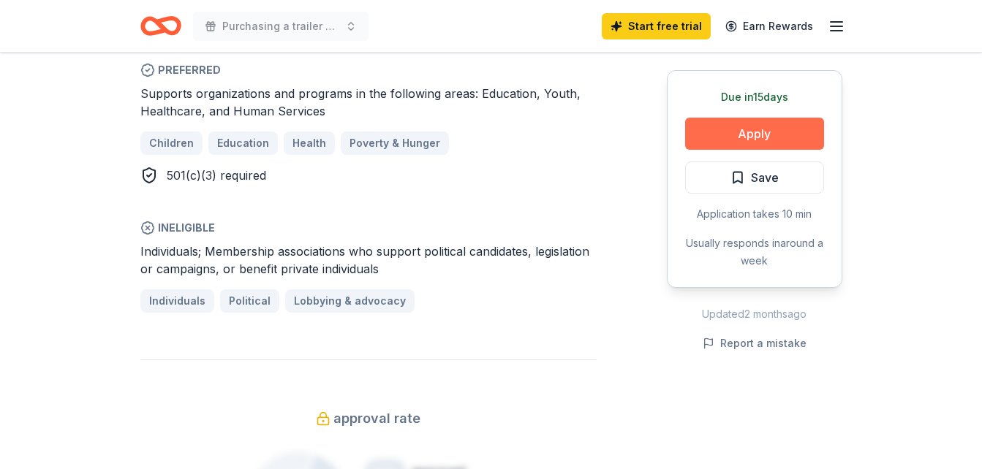
click at [723, 141] on button "Apply" at bounding box center [754, 134] width 139 height 32
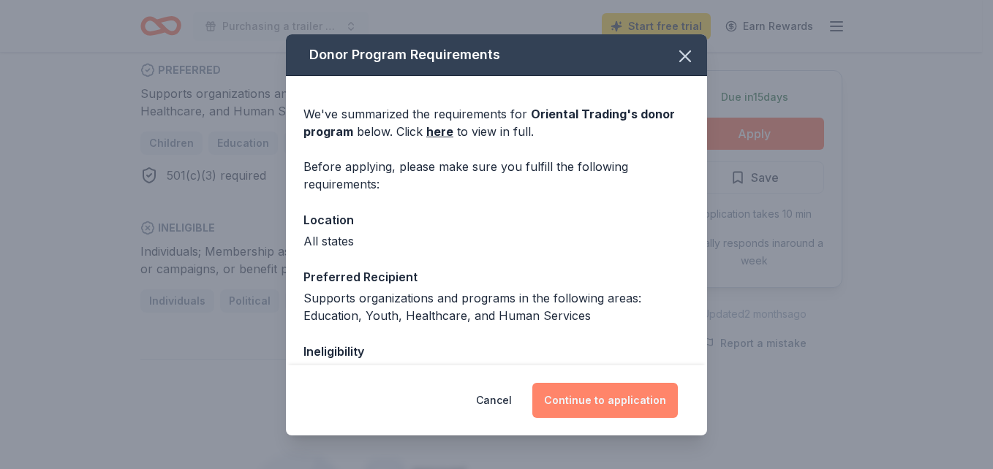
click at [572, 390] on button "Continue to application" at bounding box center [605, 400] width 146 height 35
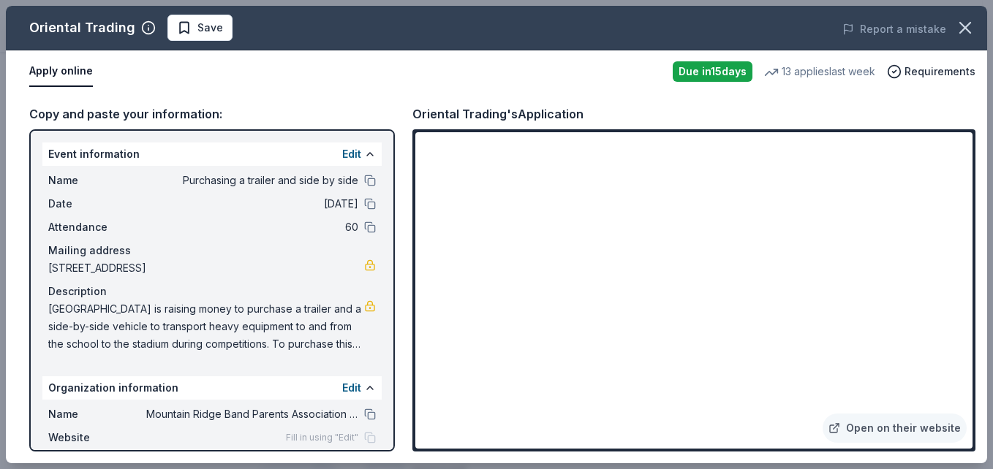
click at [57, 309] on span "[GEOGRAPHIC_DATA] is raising money to purchase a trailer and a side-by-side veh…" at bounding box center [206, 327] width 316 height 53
click at [332, 348] on span "[GEOGRAPHIC_DATA] is raising money to purchase a trailer and a side-by-side veh…" at bounding box center [206, 327] width 316 height 53
click at [57, 306] on span "[GEOGRAPHIC_DATA] is raising money to purchase a trailer and a side-by-side veh…" at bounding box center [206, 327] width 316 height 53
drag, startPoint x: 48, startPoint y: 312, endPoint x: 137, endPoint y: 345, distance: 95.1
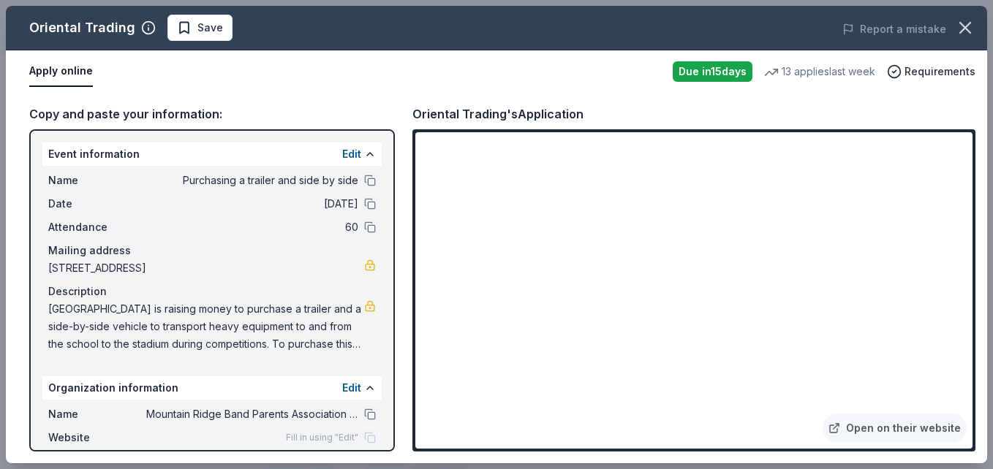
click at [137, 345] on span "[GEOGRAPHIC_DATA] is raising money to purchase a trailer and a side-by-side veh…" at bounding box center [206, 327] width 316 height 53
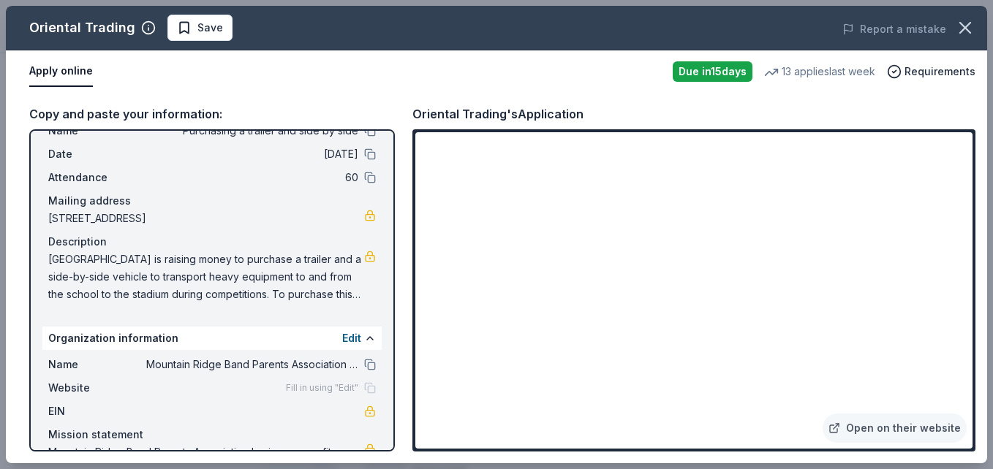
scroll to position [113, 0]
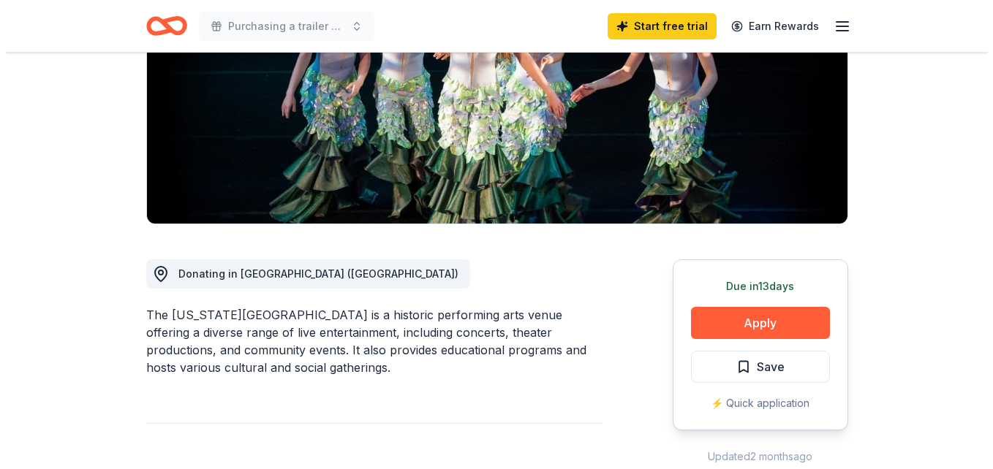
scroll to position [222, 0]
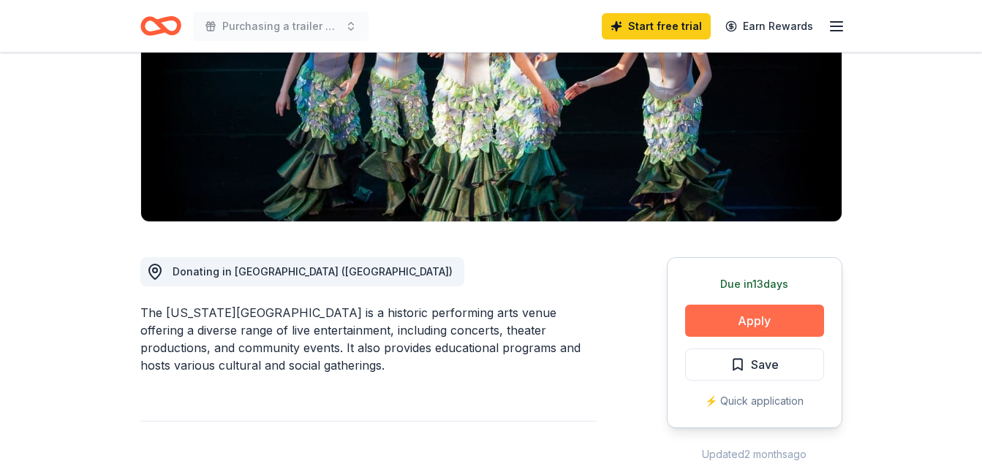
click at [714, 316] on button "Apply" at bounding box center [754, 321] width 139 height 32
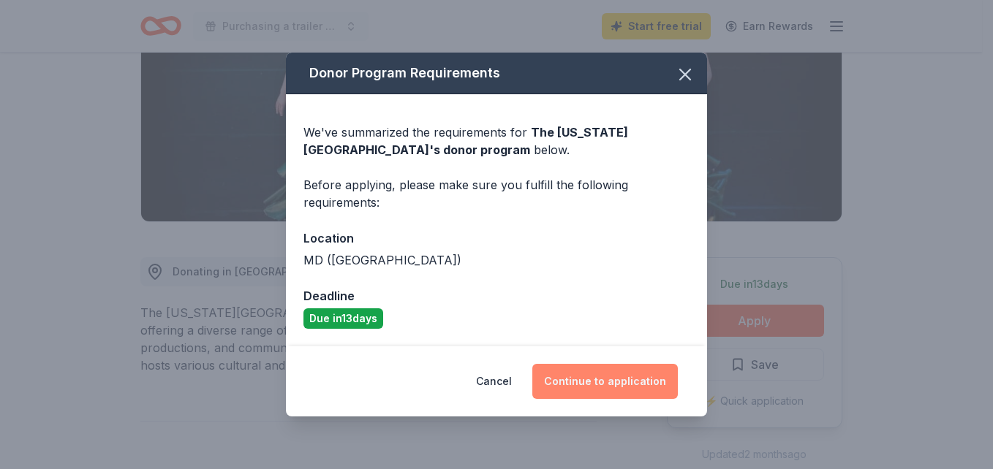
click at [580, 371] on button "Continue to application" at bounding box center [605, 381] width 146 height 35
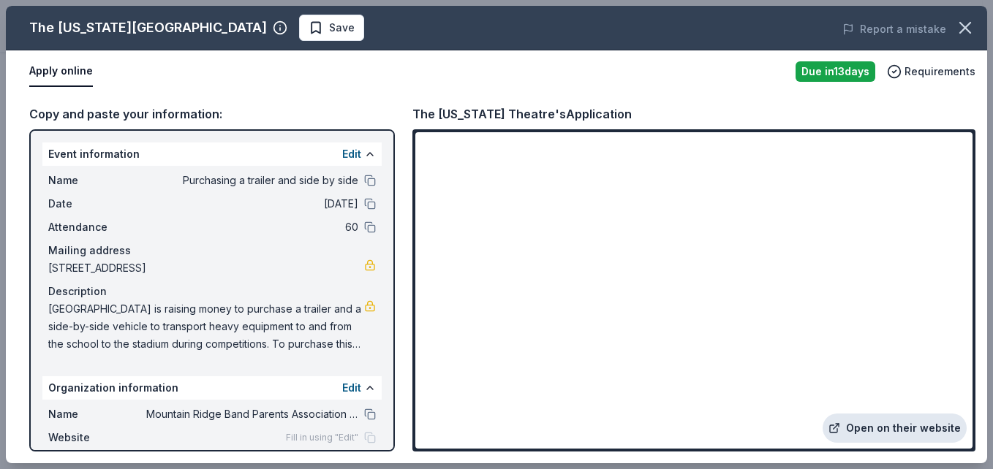
click at [879, 421] on link "Open on their website" at bounding box center [895, 428] width 144 height 29
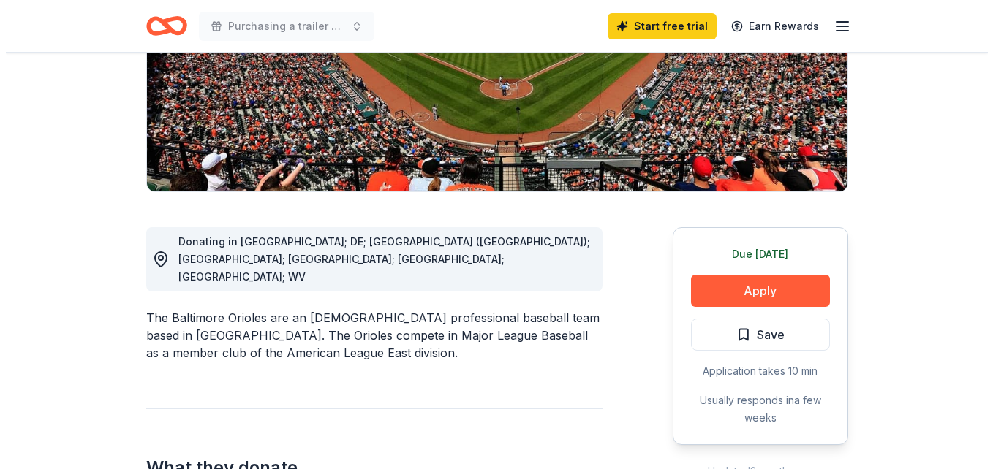
scroll to position [262, 0]
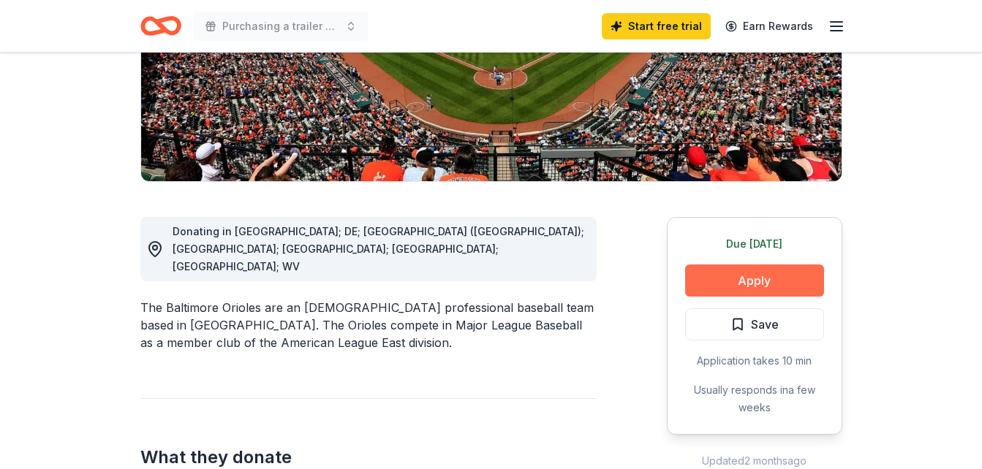
click at [709, 290] on button "Apply" at bounding box center [754, 281] width 139 height 32
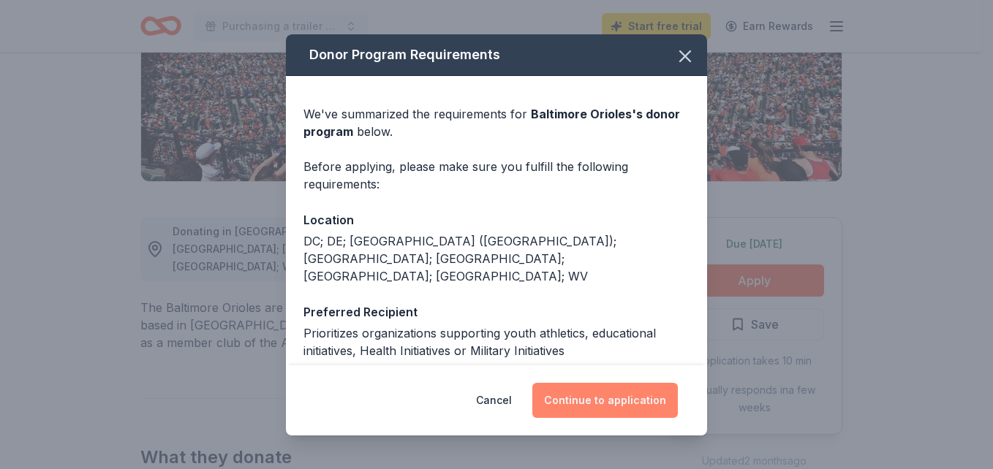
click at [630, 412] on button "Continue to application" at bounding box center [605, 400] width 146 height 35
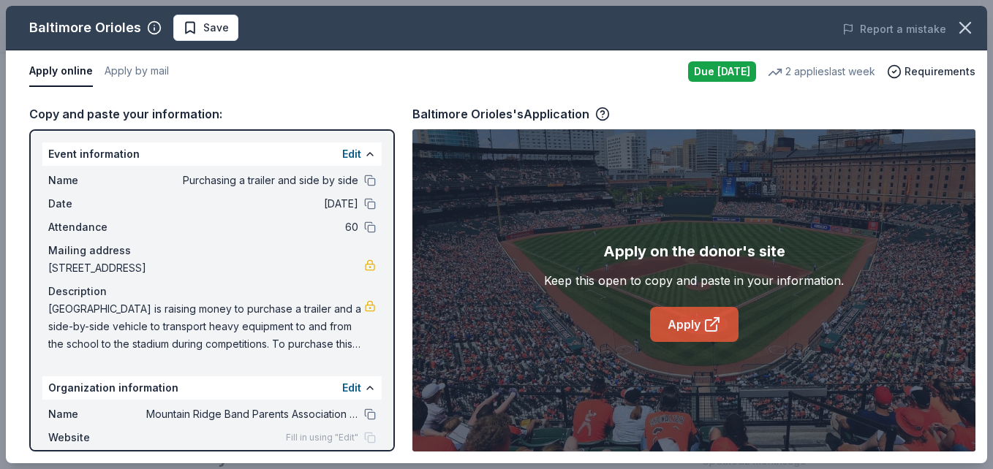
click at [673, 328] on link "Apply" at bounding box center [694, 324] width 88 height 35
